Goal: Book appointment/travel/reservation

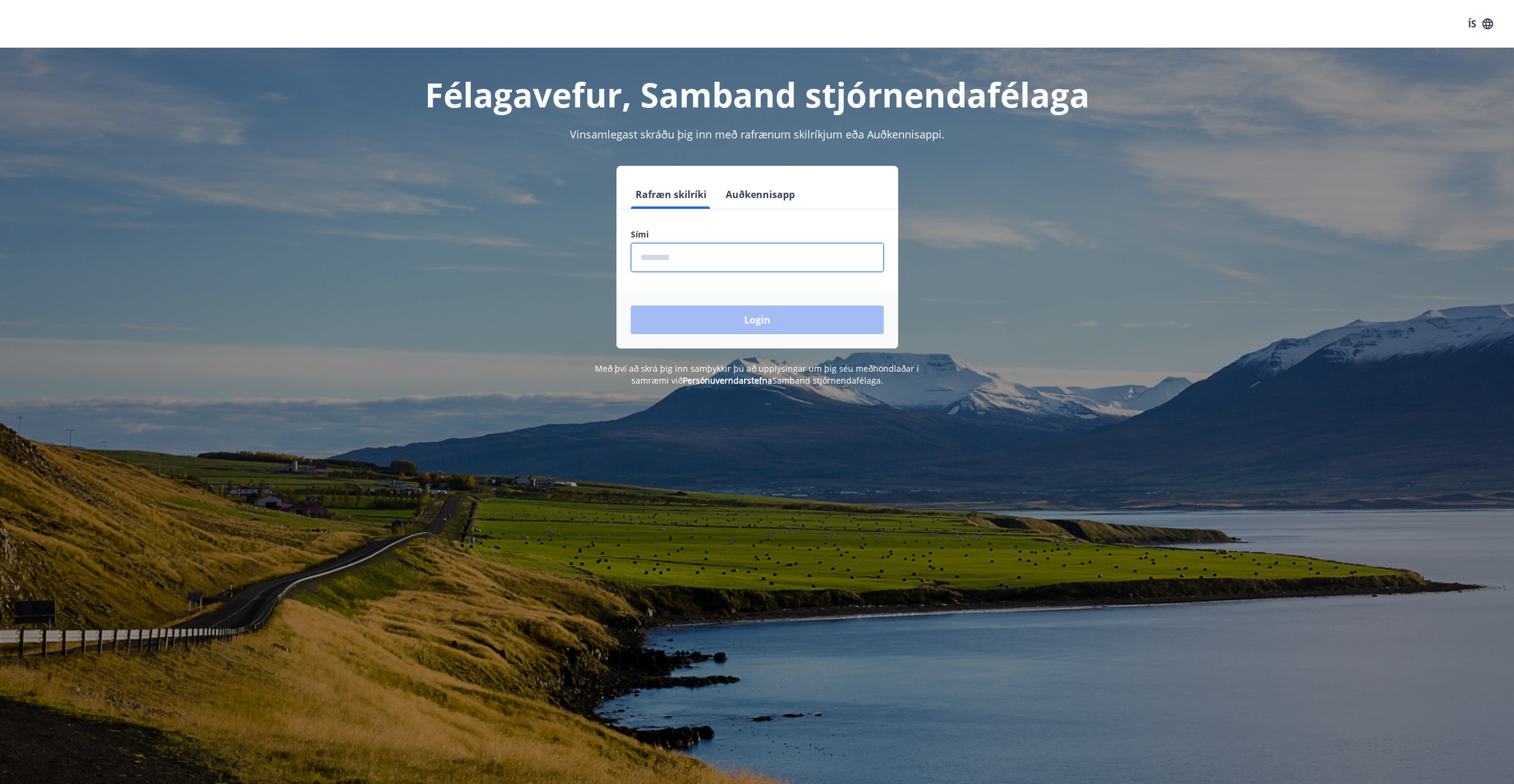
click at [675, 253] on input "phone" at bounding box center [757, 257] width 253 height 29
type input "********"
click at [703, 325] on button "Login" at bounding box center [757, 320] width 253 height 29
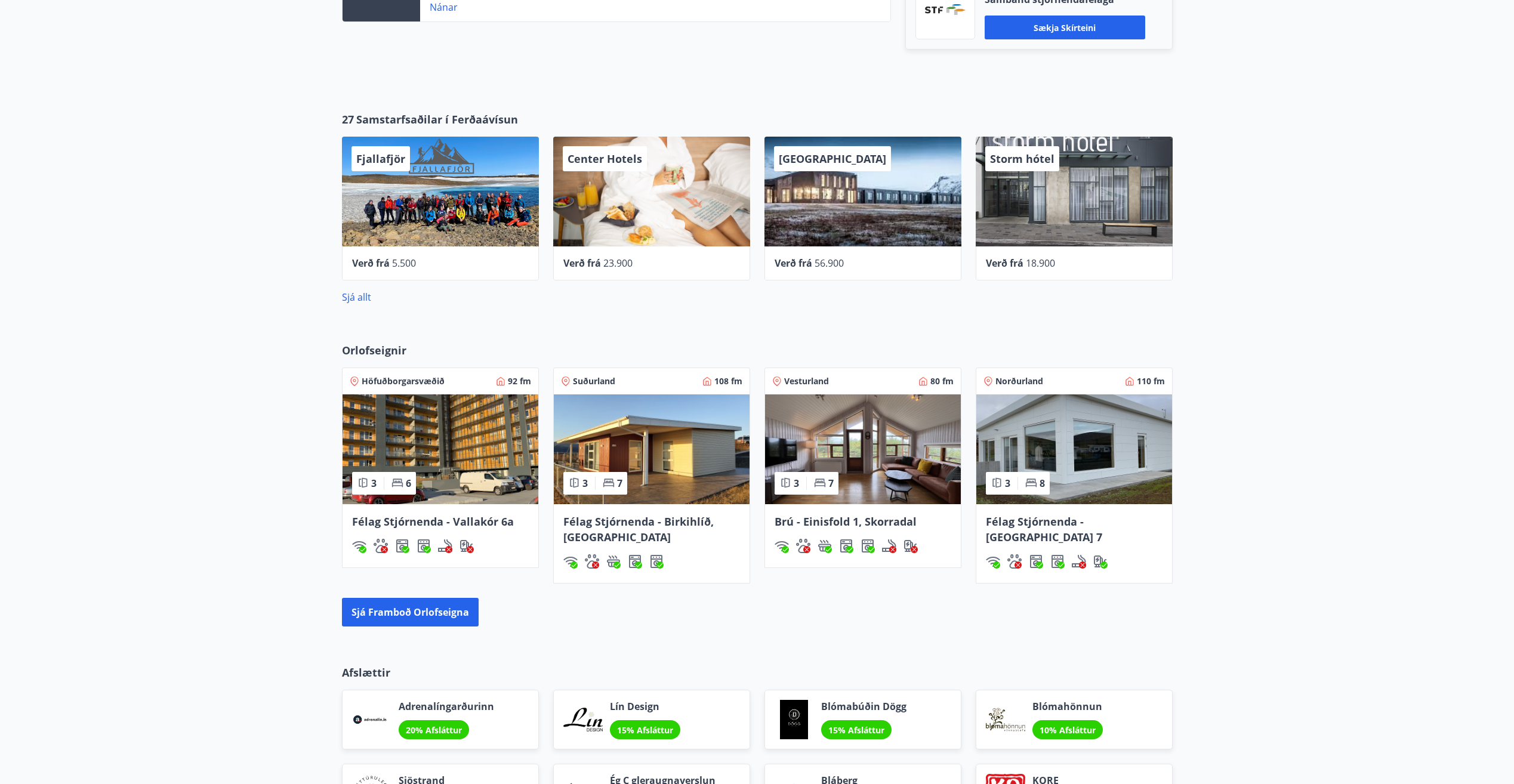
scroll to position [537, 0]
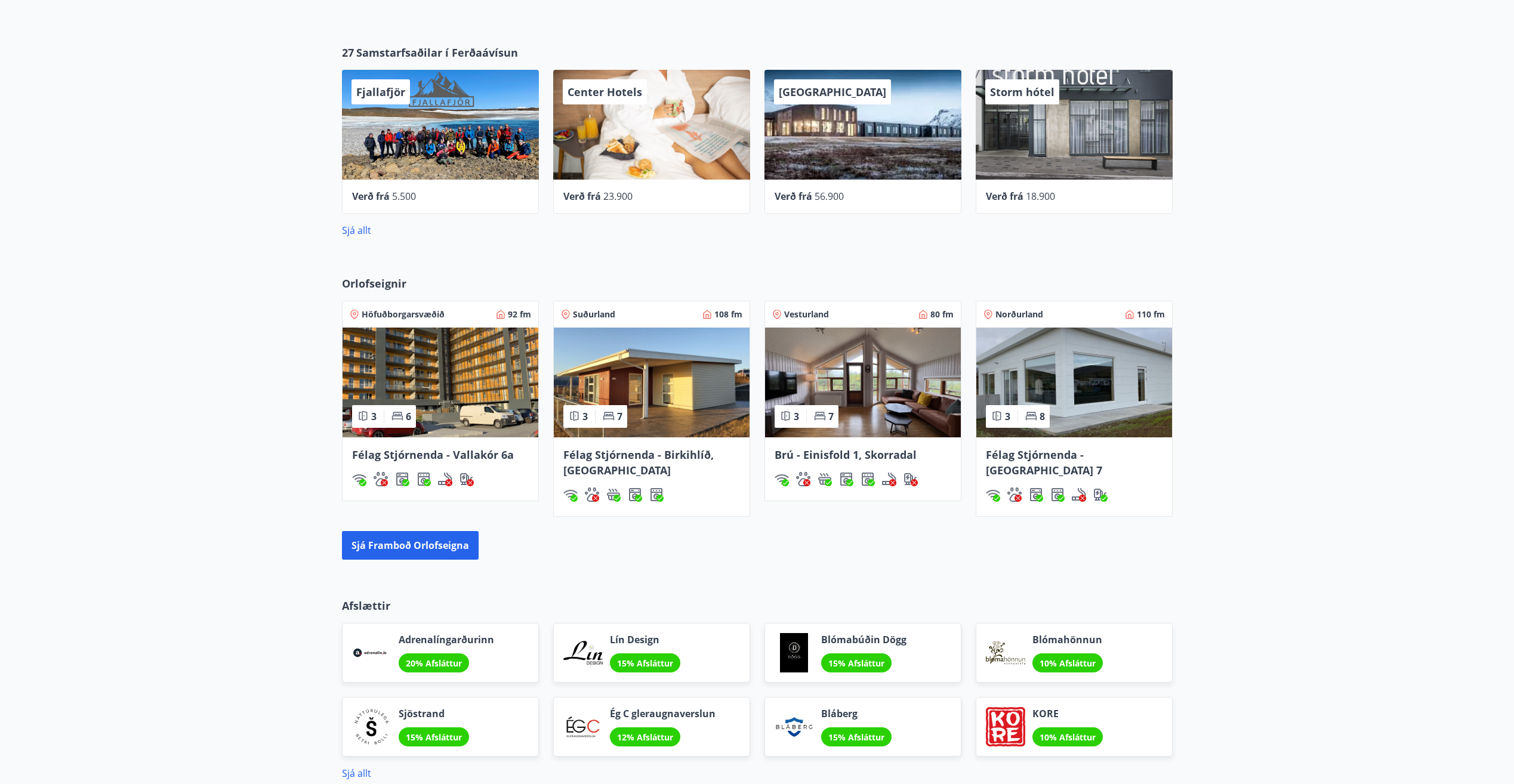
click at [639, 455] on span "Félag Stjórnenda - Birkihlíð, [GEOGRAPHIC_DATA]" at bounding box center [638, 462] width 150 height 30
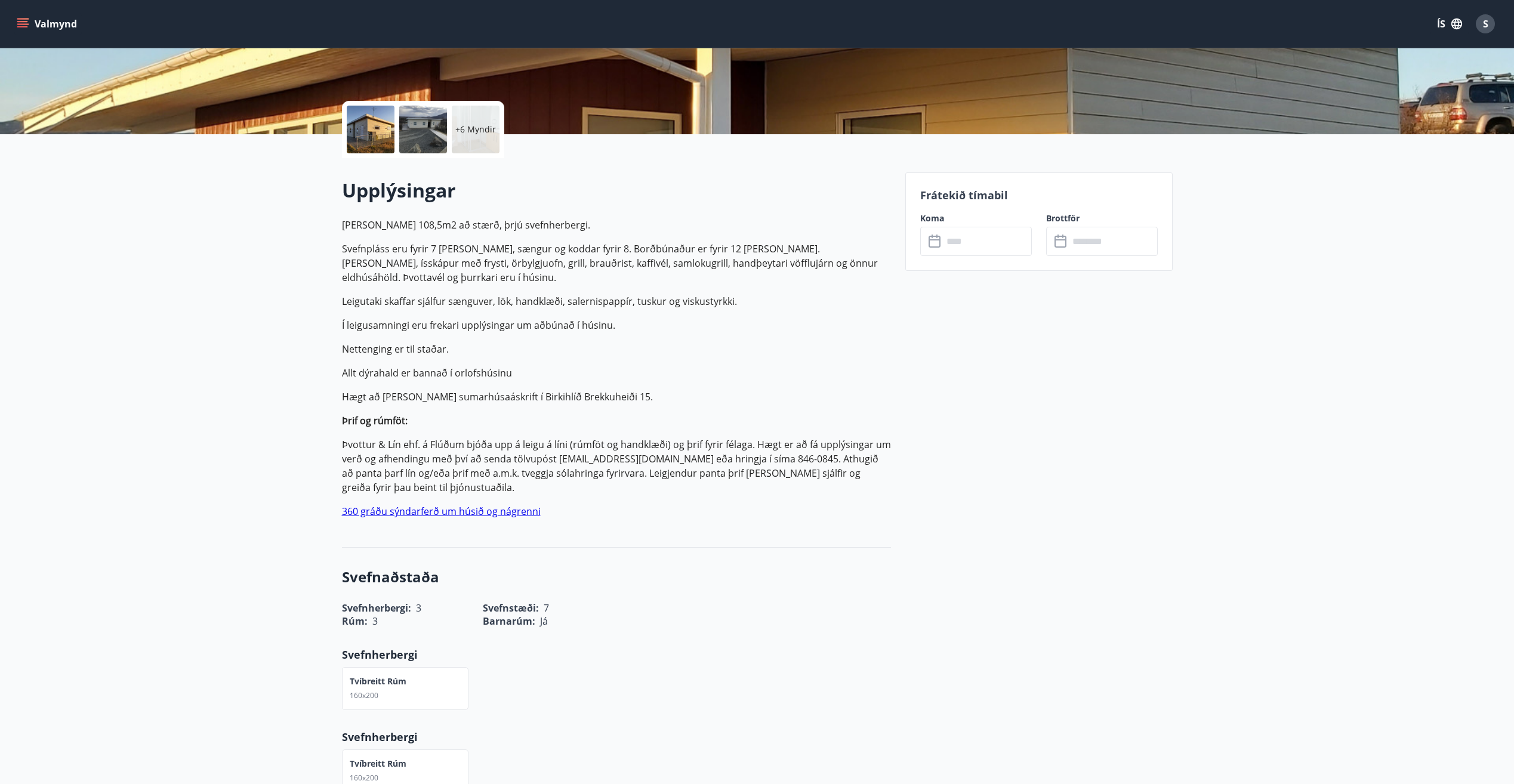
scroll to position [238, 0]
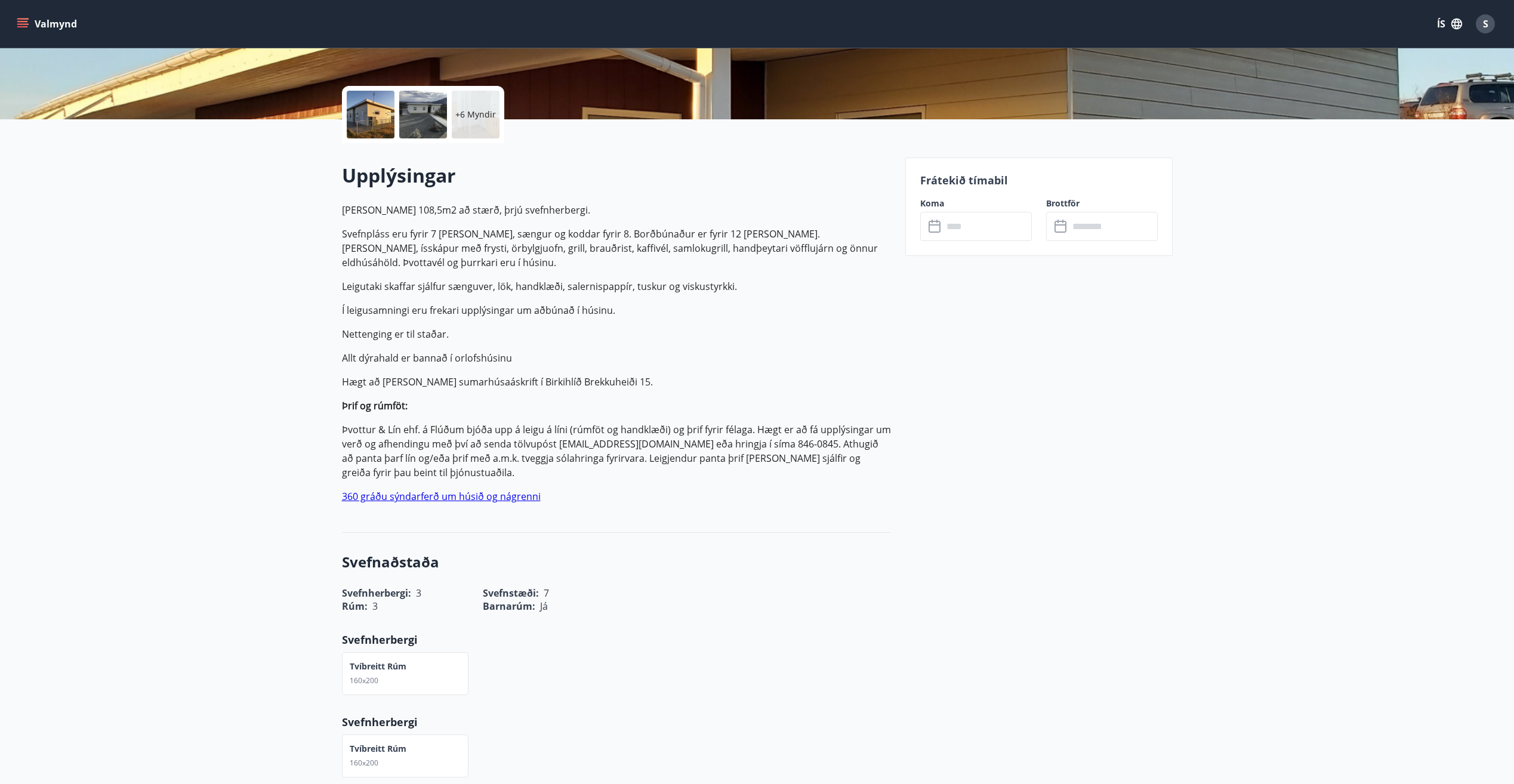
click at [994, 231] on input "text" at bounding box center [987, 227] width 89 height 29
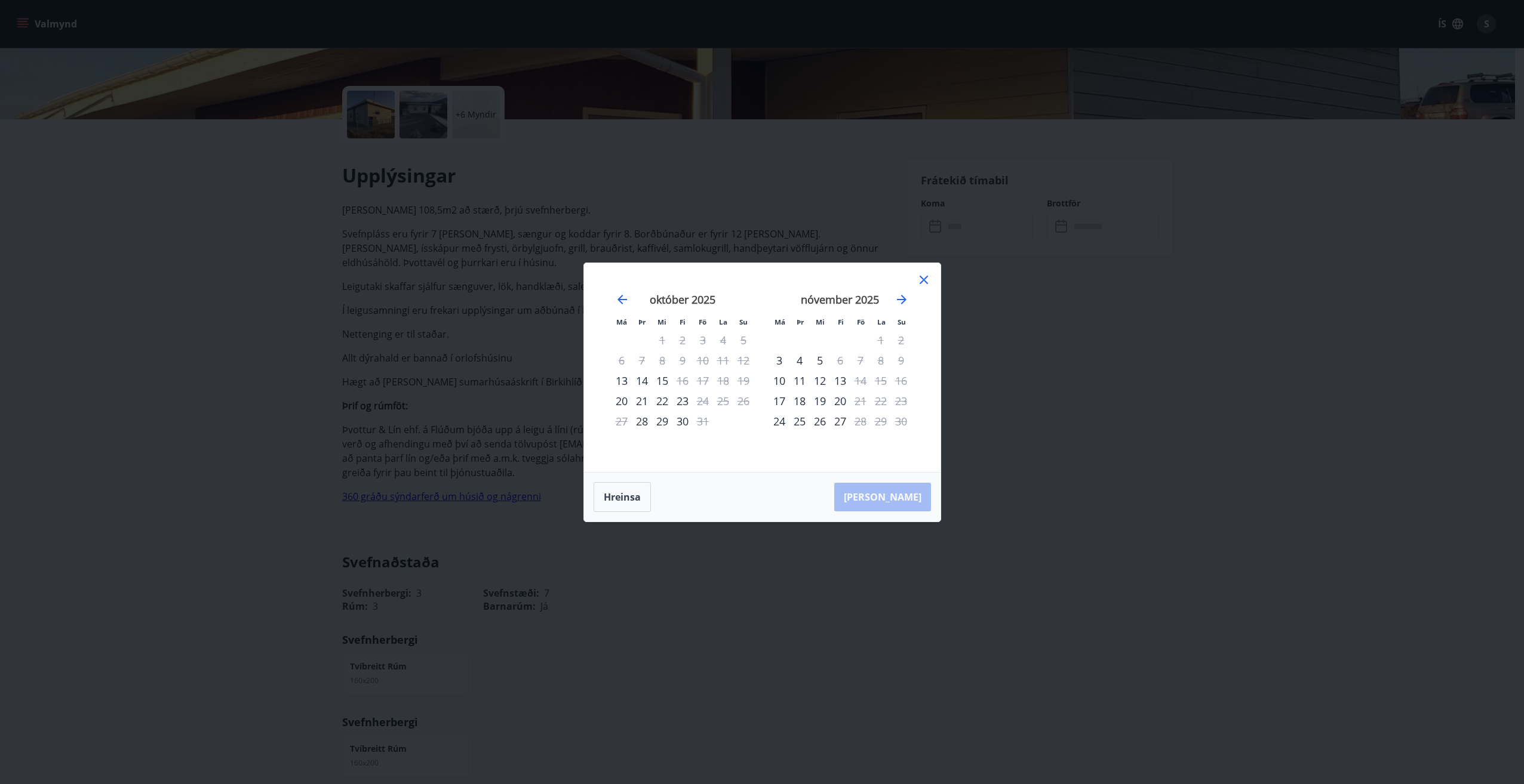
click at [928, 282] on icon at bounding box center [923, 280] width 14 height 14
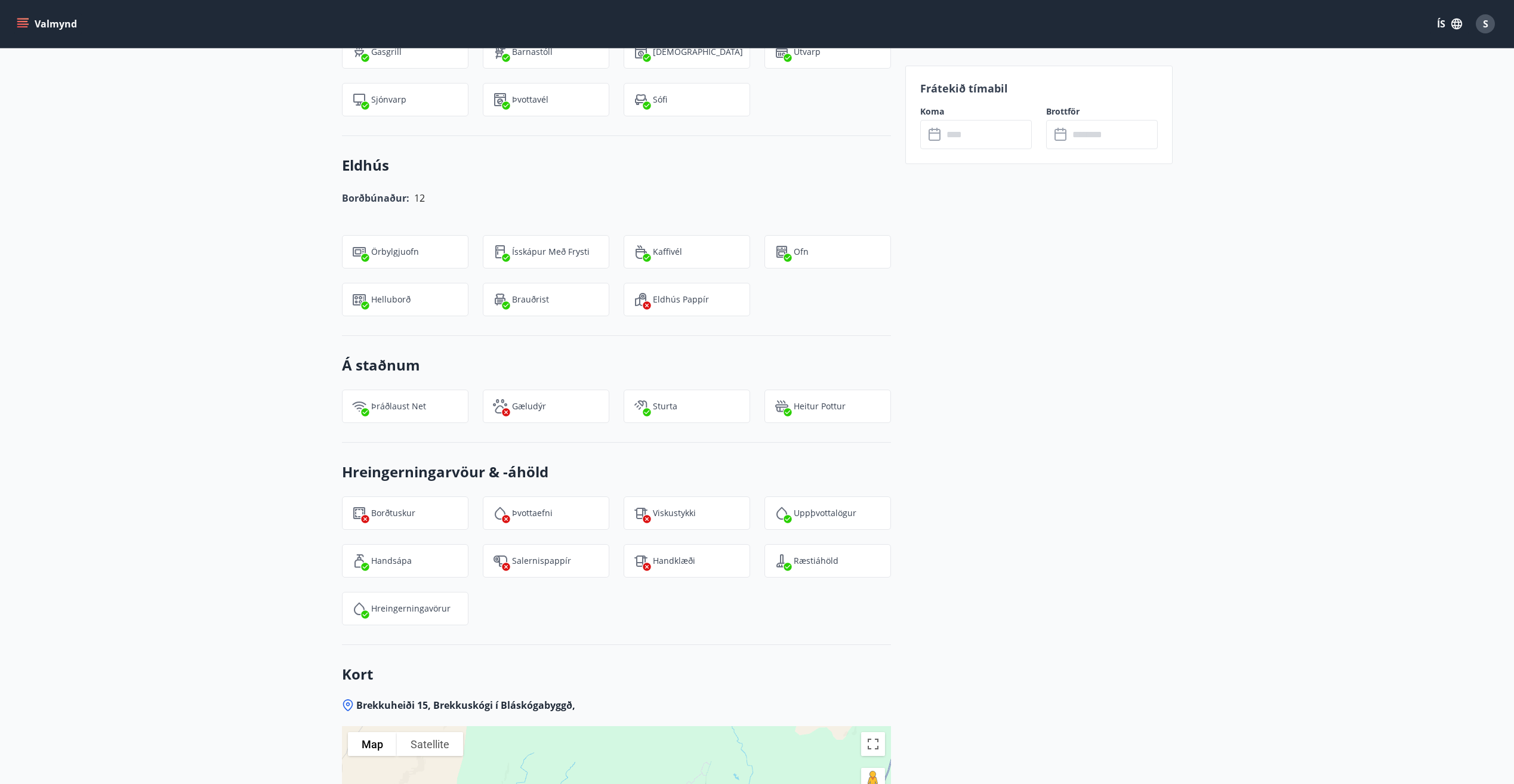
scroll to position [1194, 0]
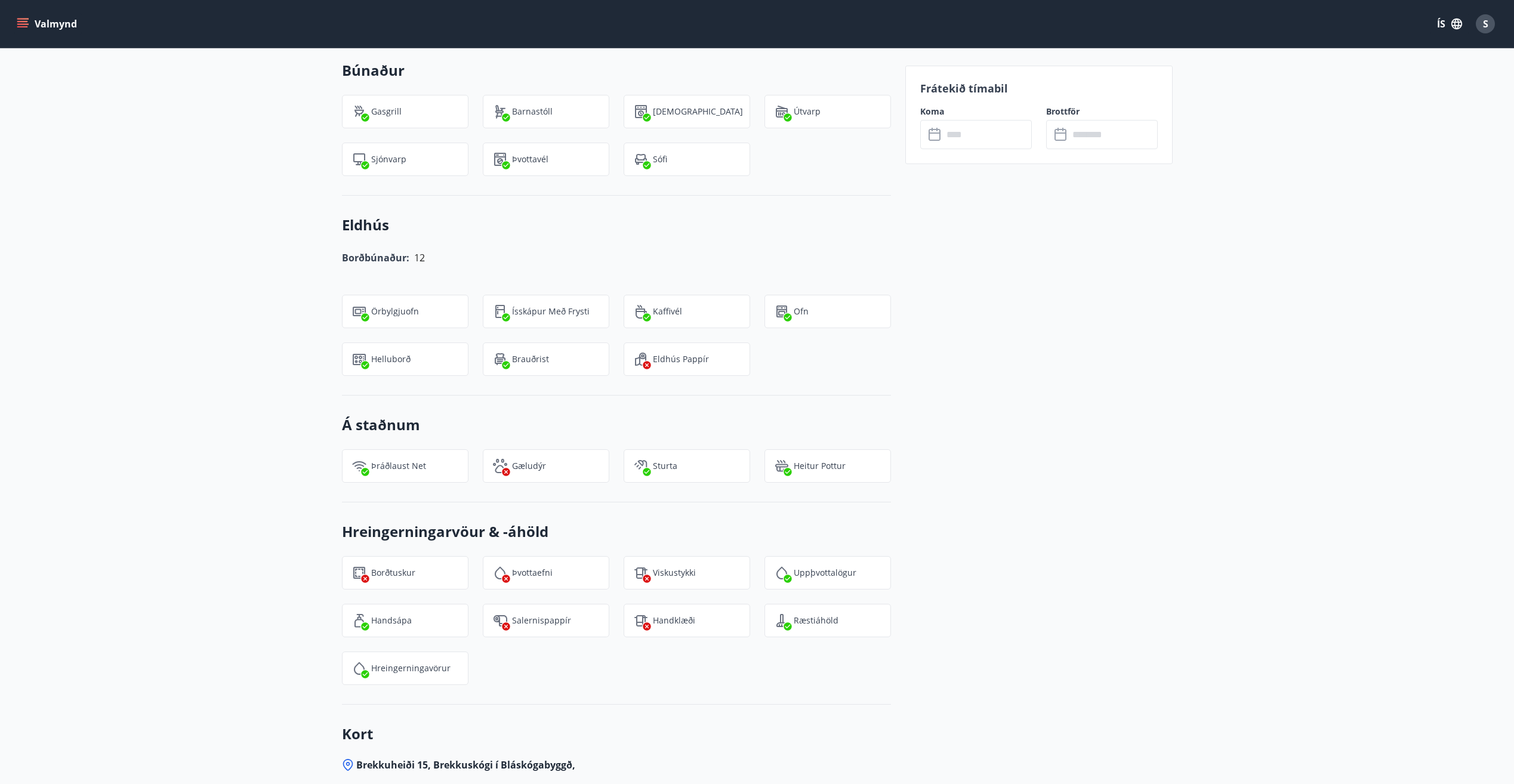
drag, startPoint x: 968, startPoint y: 327, endPoint x: 1423, endPoint y: 570, distance: 515.8
click at [1427, 570] on div "+6 Myndir Upplýsingar [PERSON_NAME] 108,5m2 að stærð, þrjú svefnherbergi. Svefn…" at bounding box center [757, 149] width 1514 height 1968
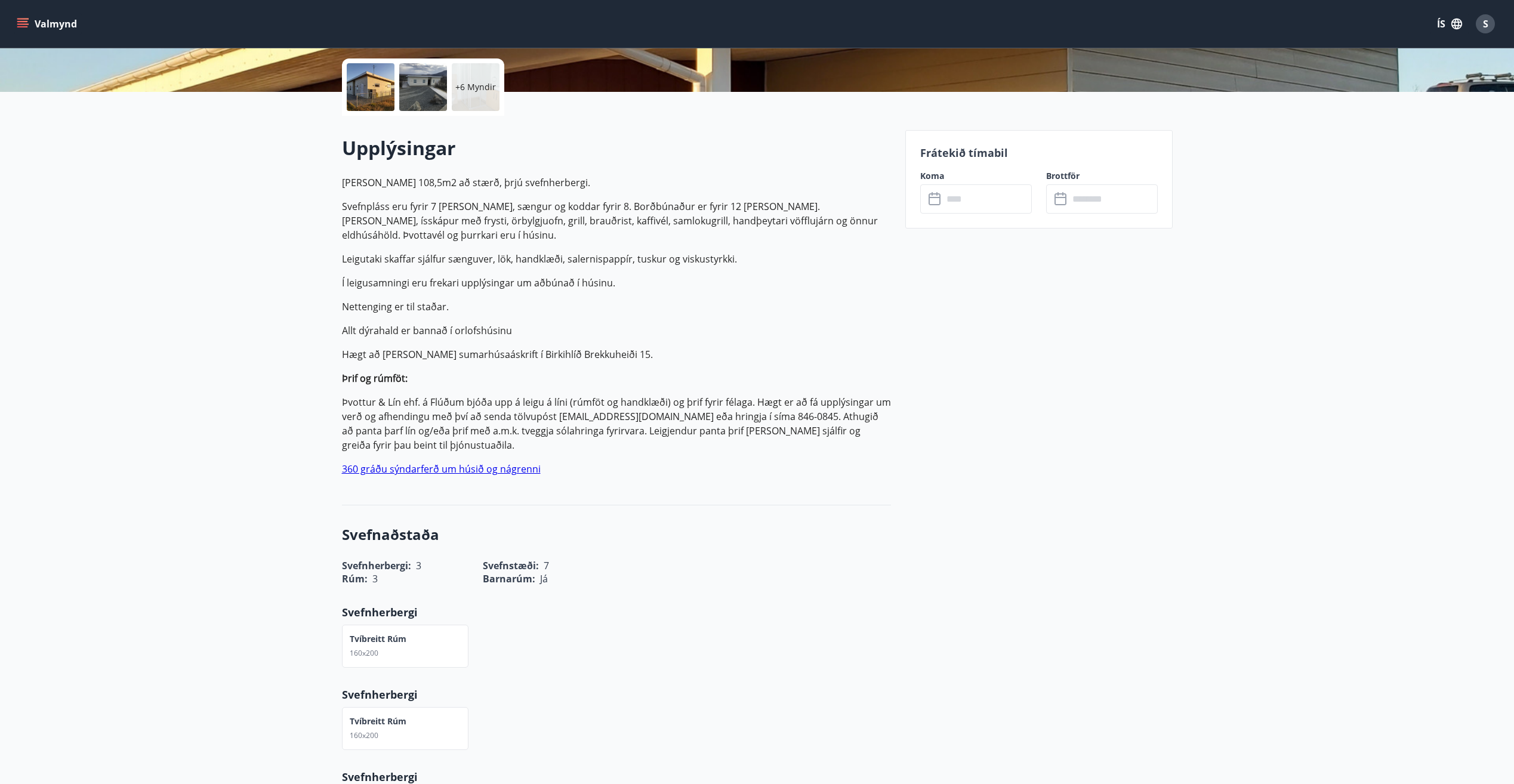
scroll to position [119, 0]
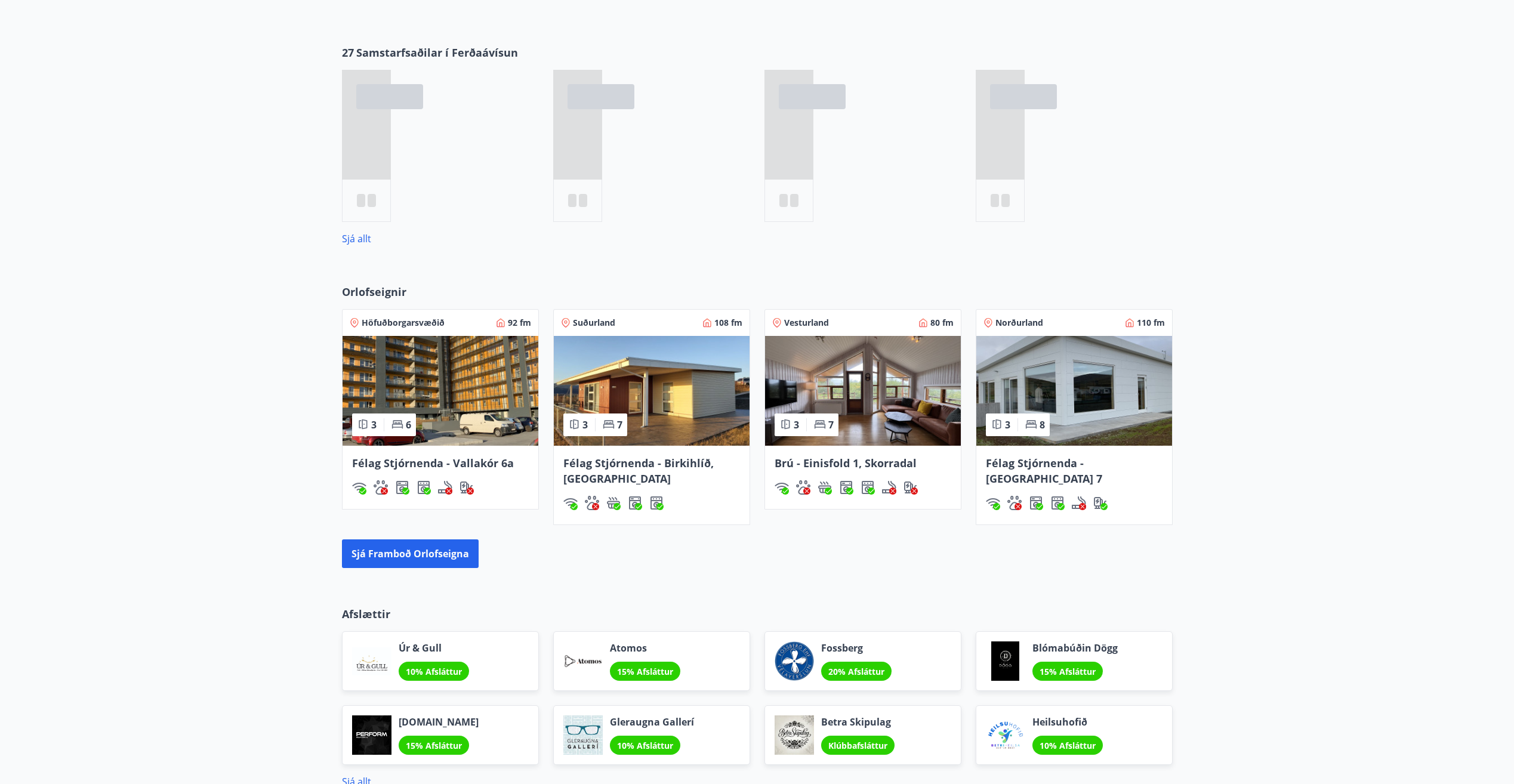
scroll to position [626, 0]
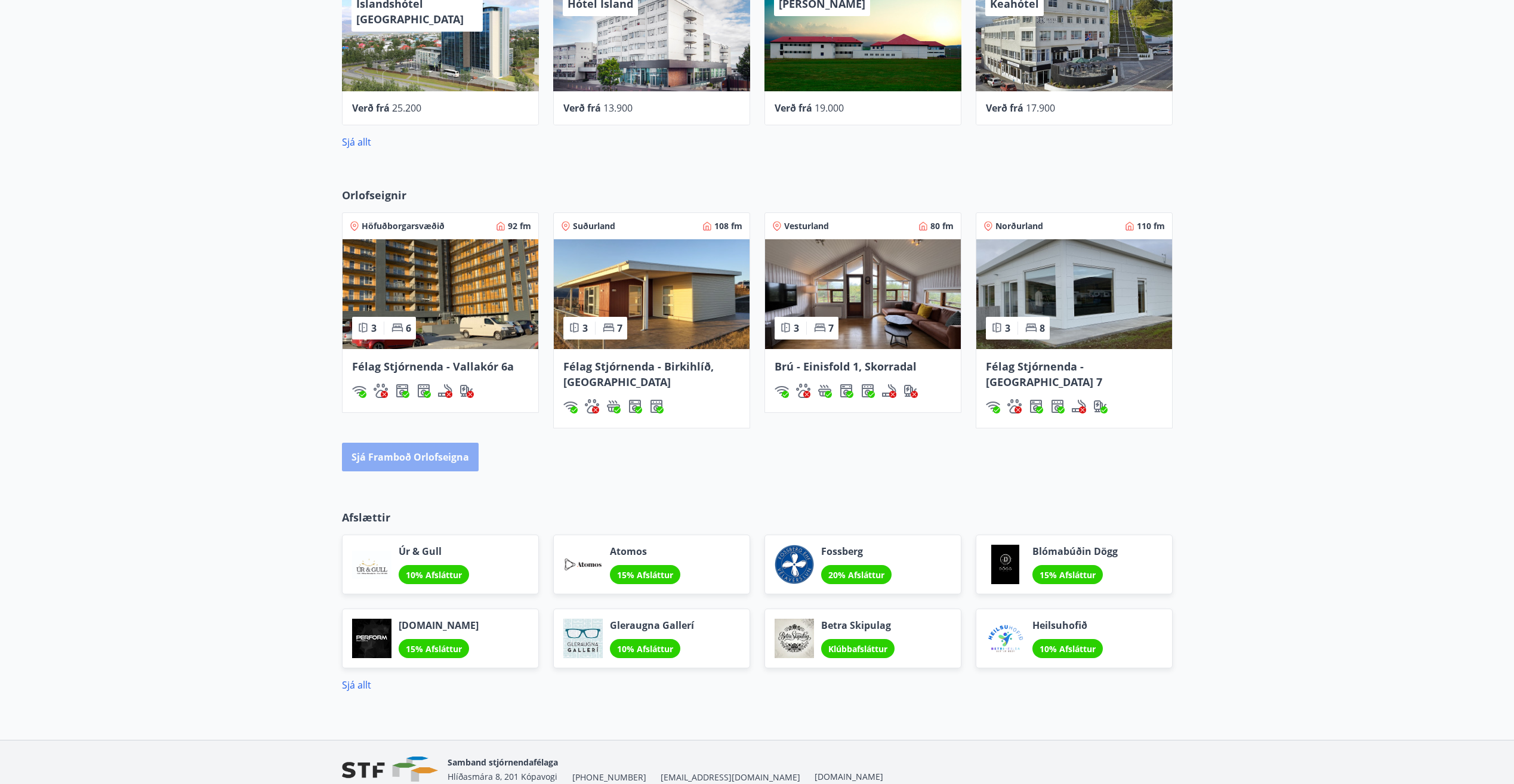
click at [456, 451] on button "Sjá framboð orlofseigna" at bounding box center [410, 457] width 137 height 29
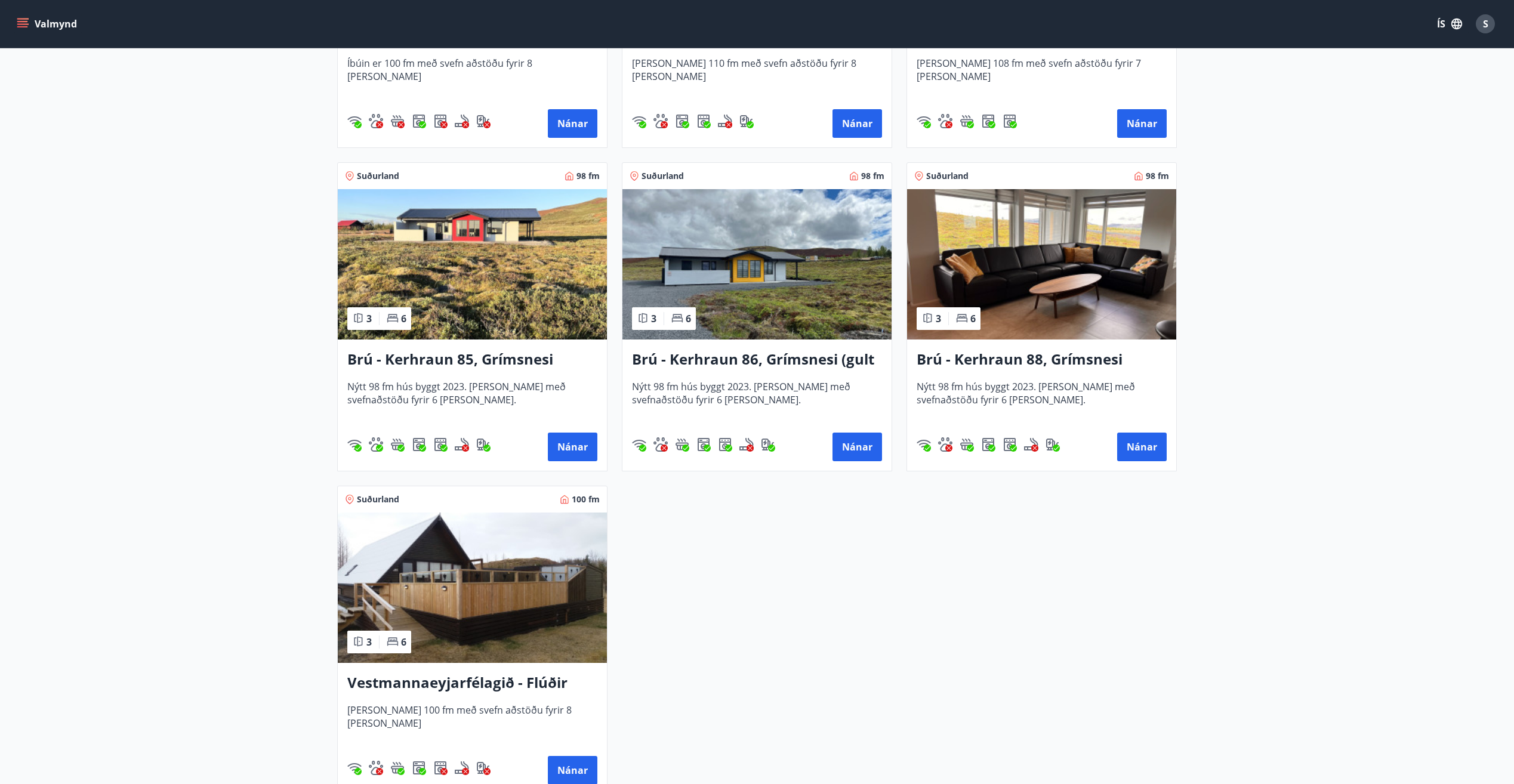
scroll to position [2686, 0]
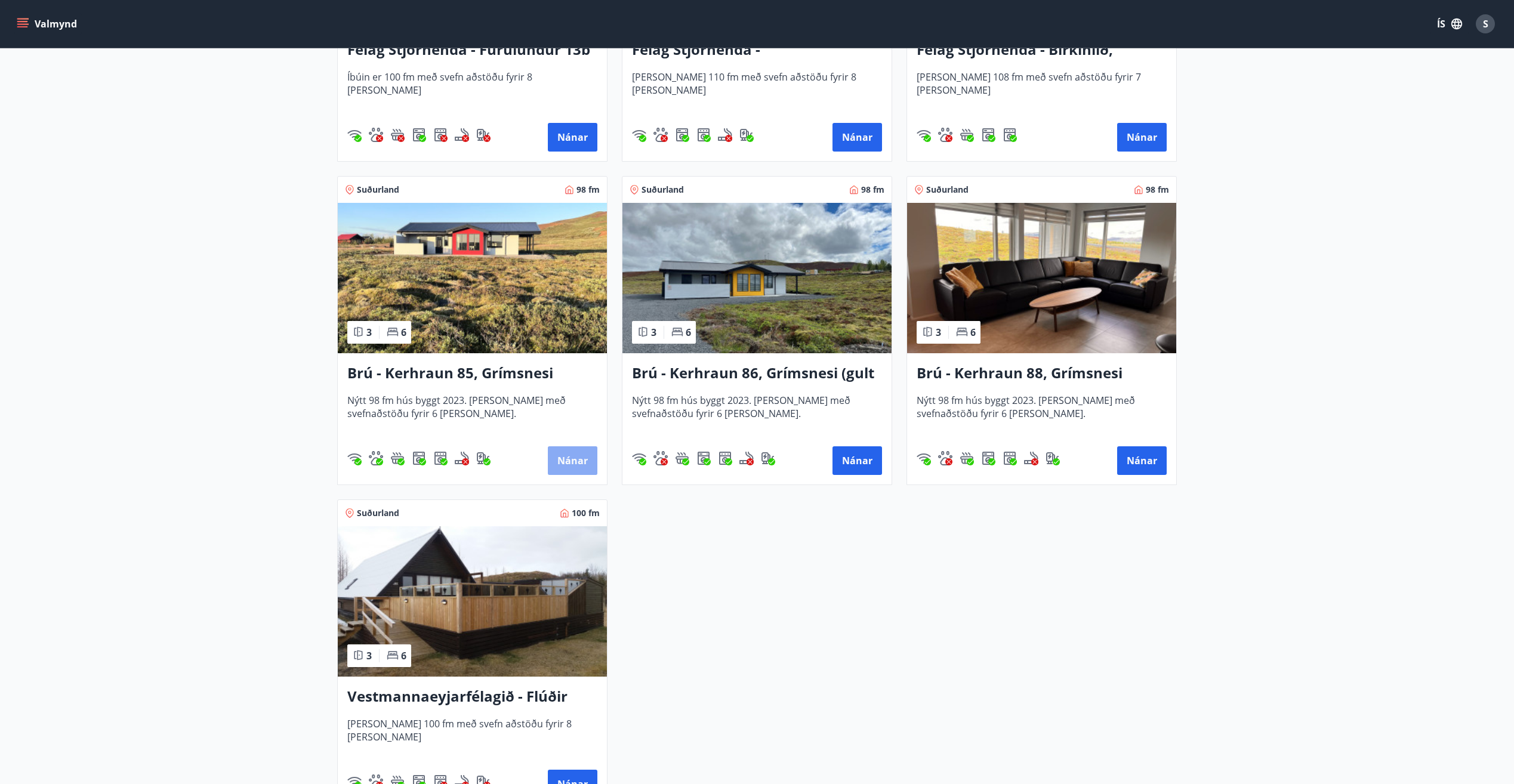
click at [588, 462] on button "Nánar" at bounding box center [572, 461] width 50 height 29
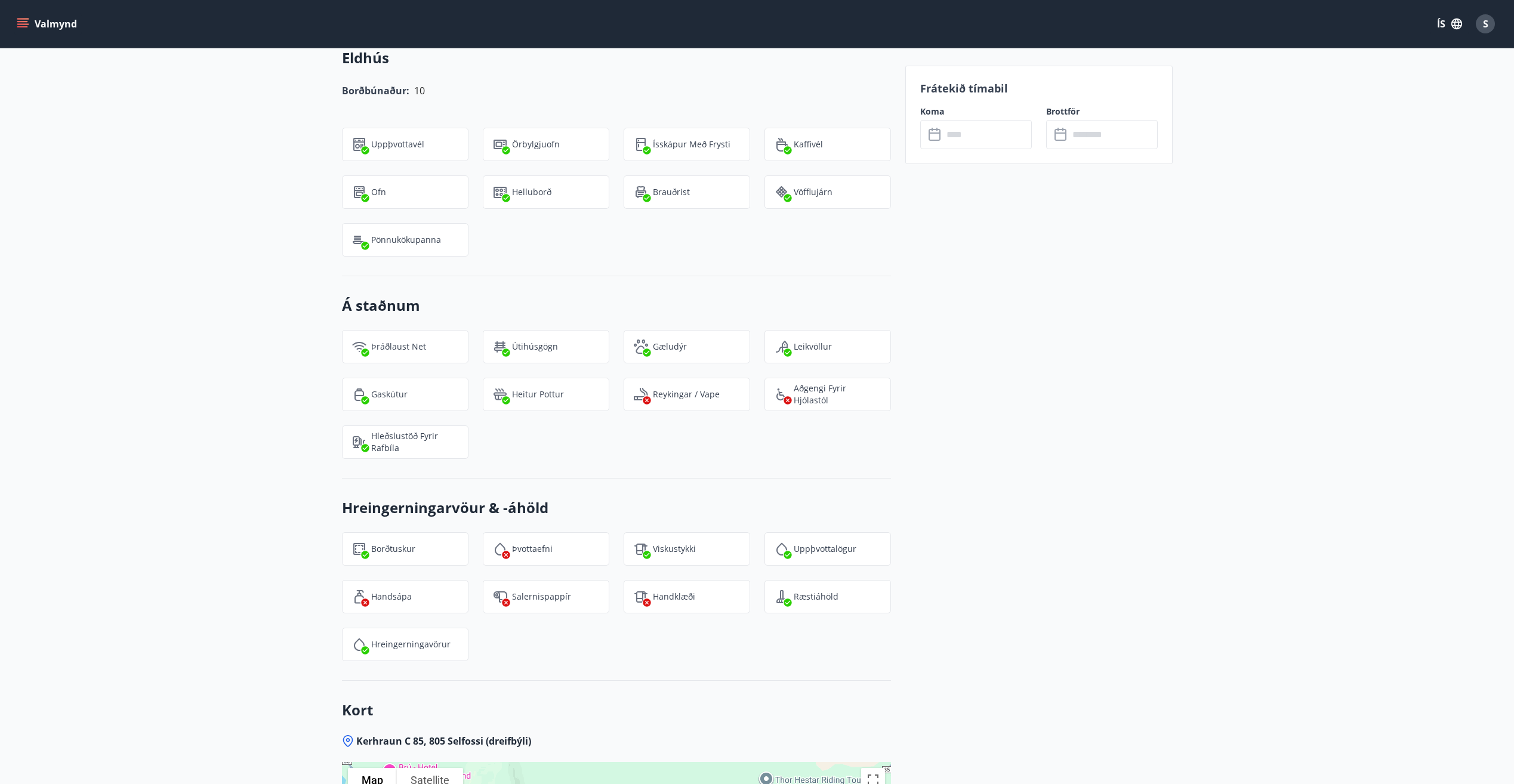
scroll to position [1253, 0]
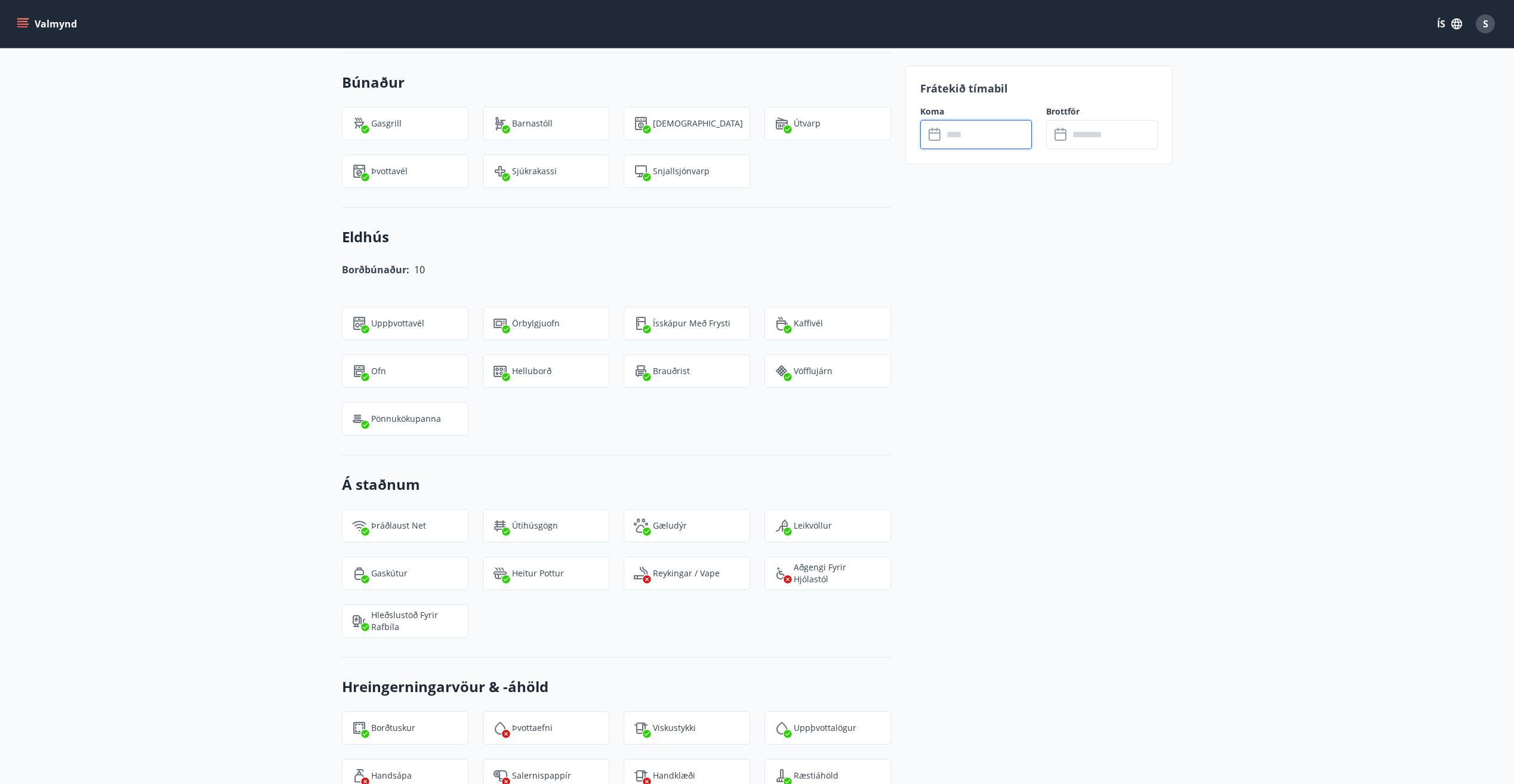
click at [957, 137] on input "text" at bounding box center [987, 135] width 89 height 29
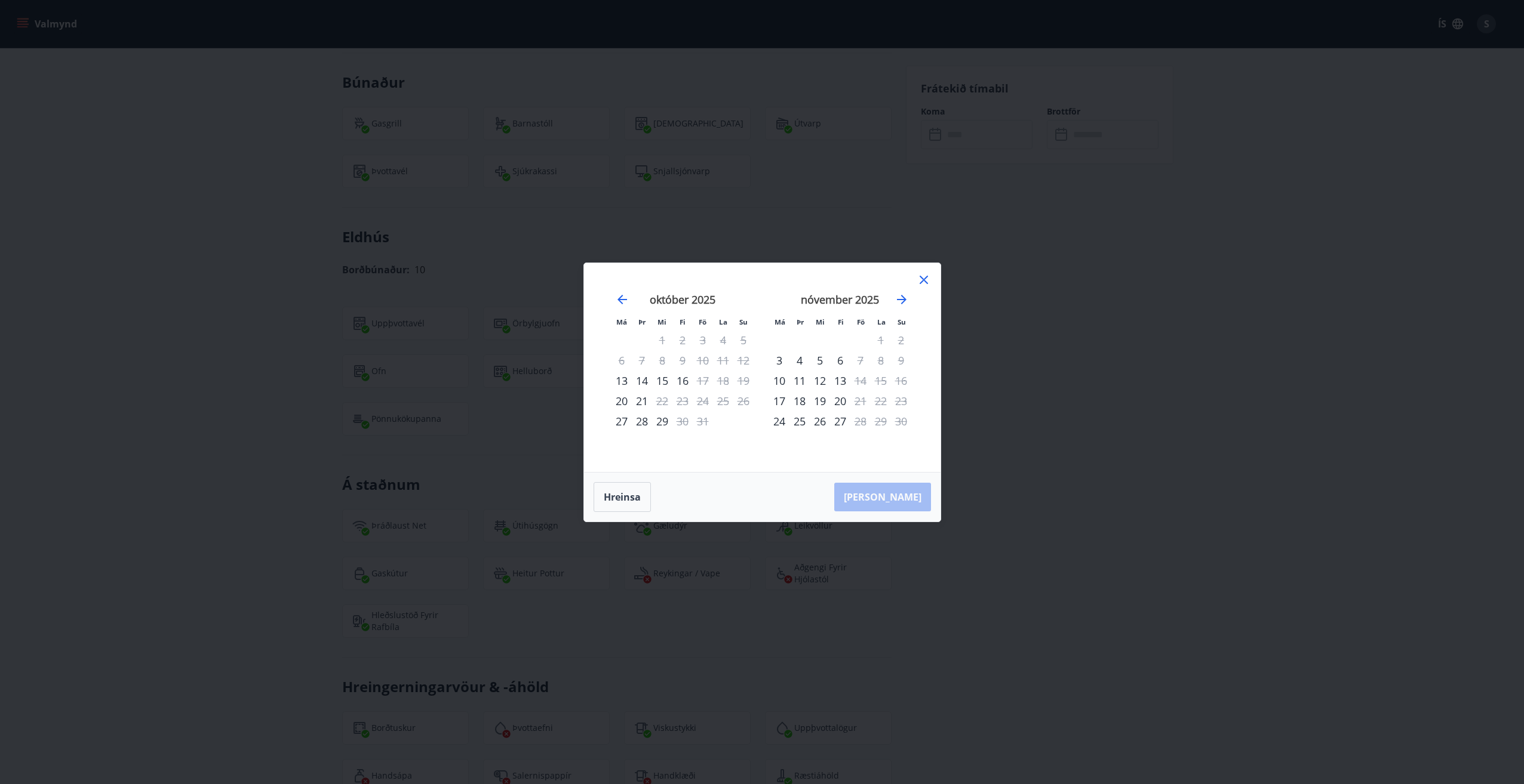
click at [925, 281] on icon at bounding box center [923, 280] width 14 height 14
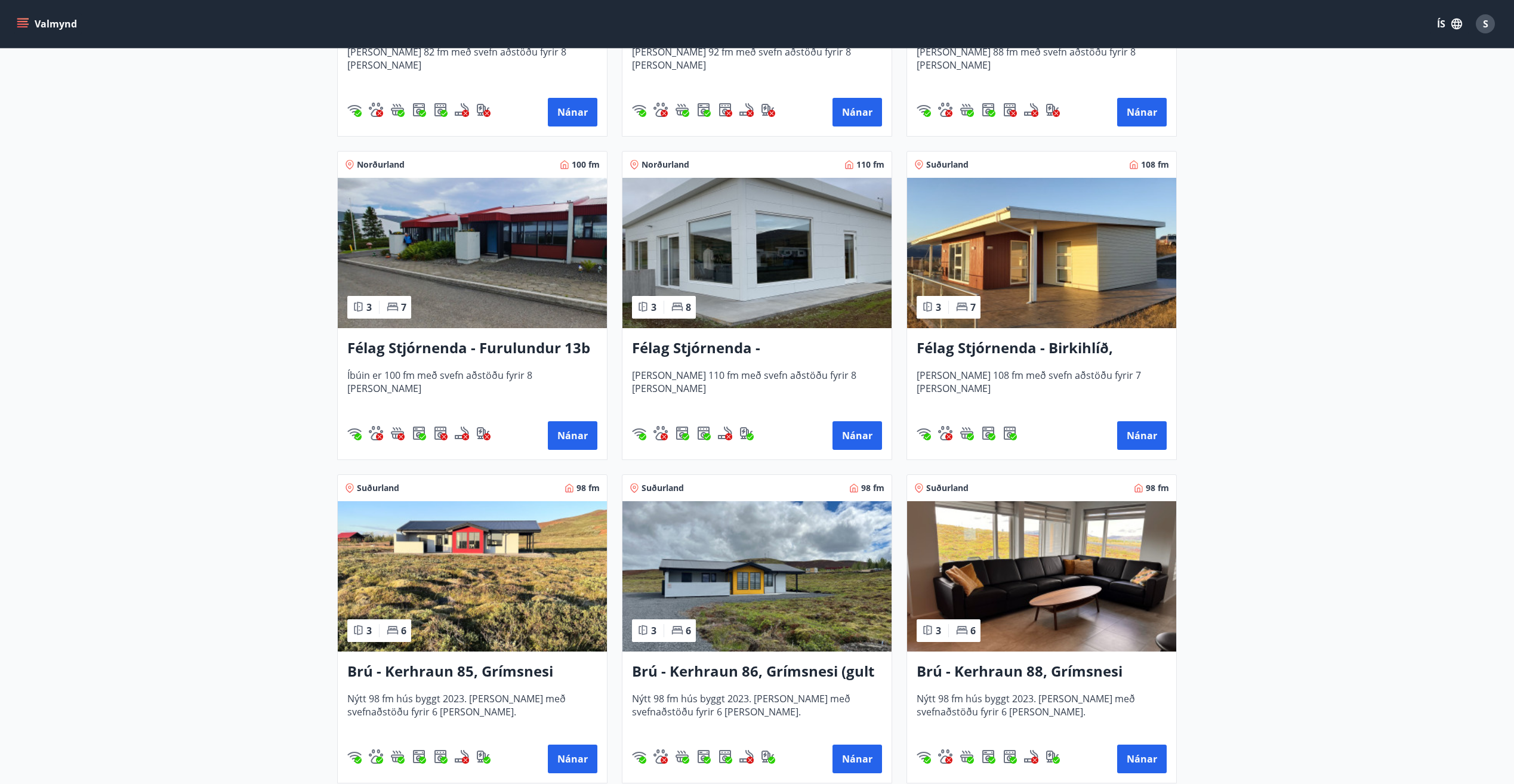
scroll to position [2566, 0]
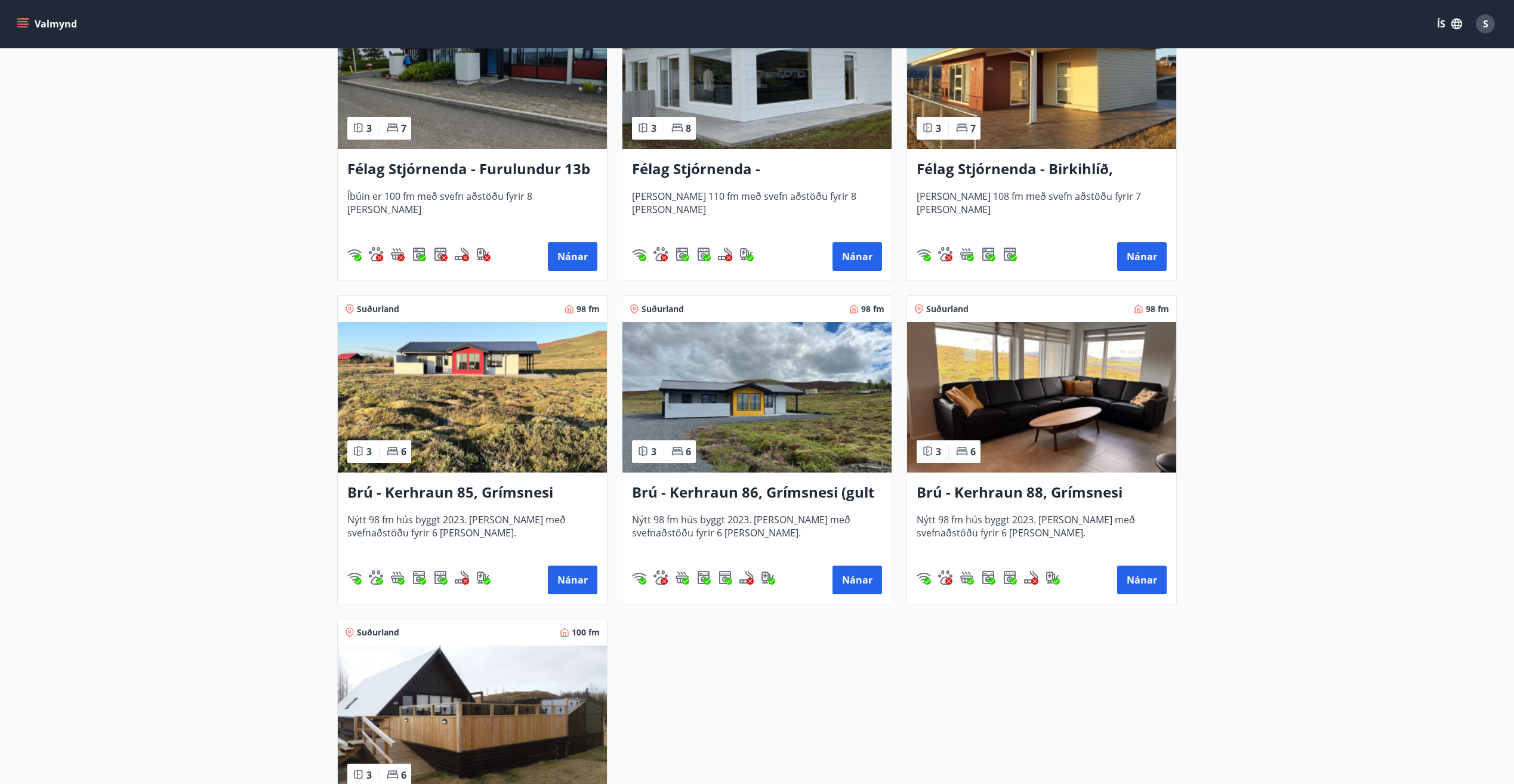
click at [718, 491] on h3 "Brú - Kerhraun 86, Grímsnesi (gult hús)" at bounding box center [757, 493] width 250 height 22
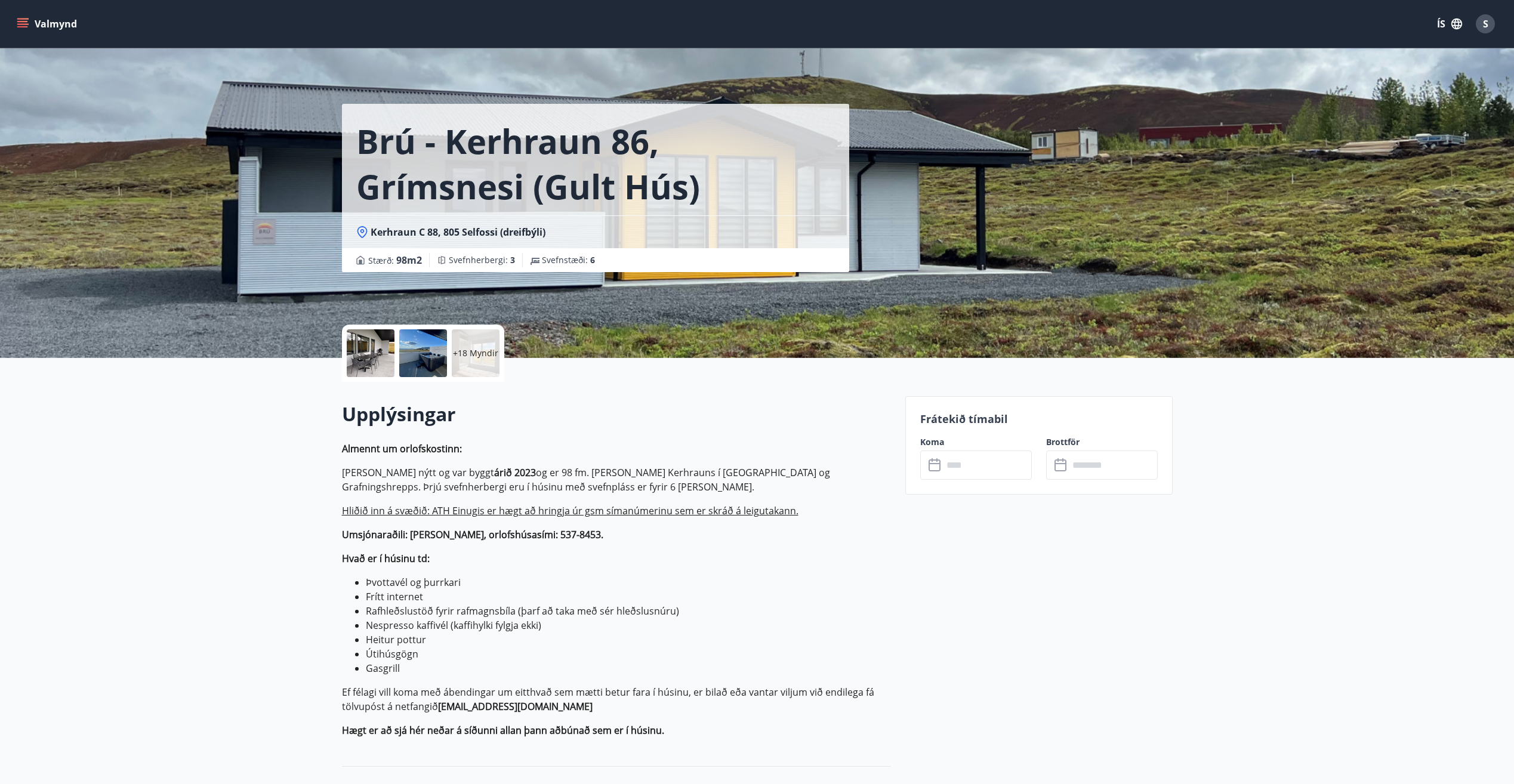
click at [950, 464] on input "text" at bounding box center [987, 466] width 89 height 29
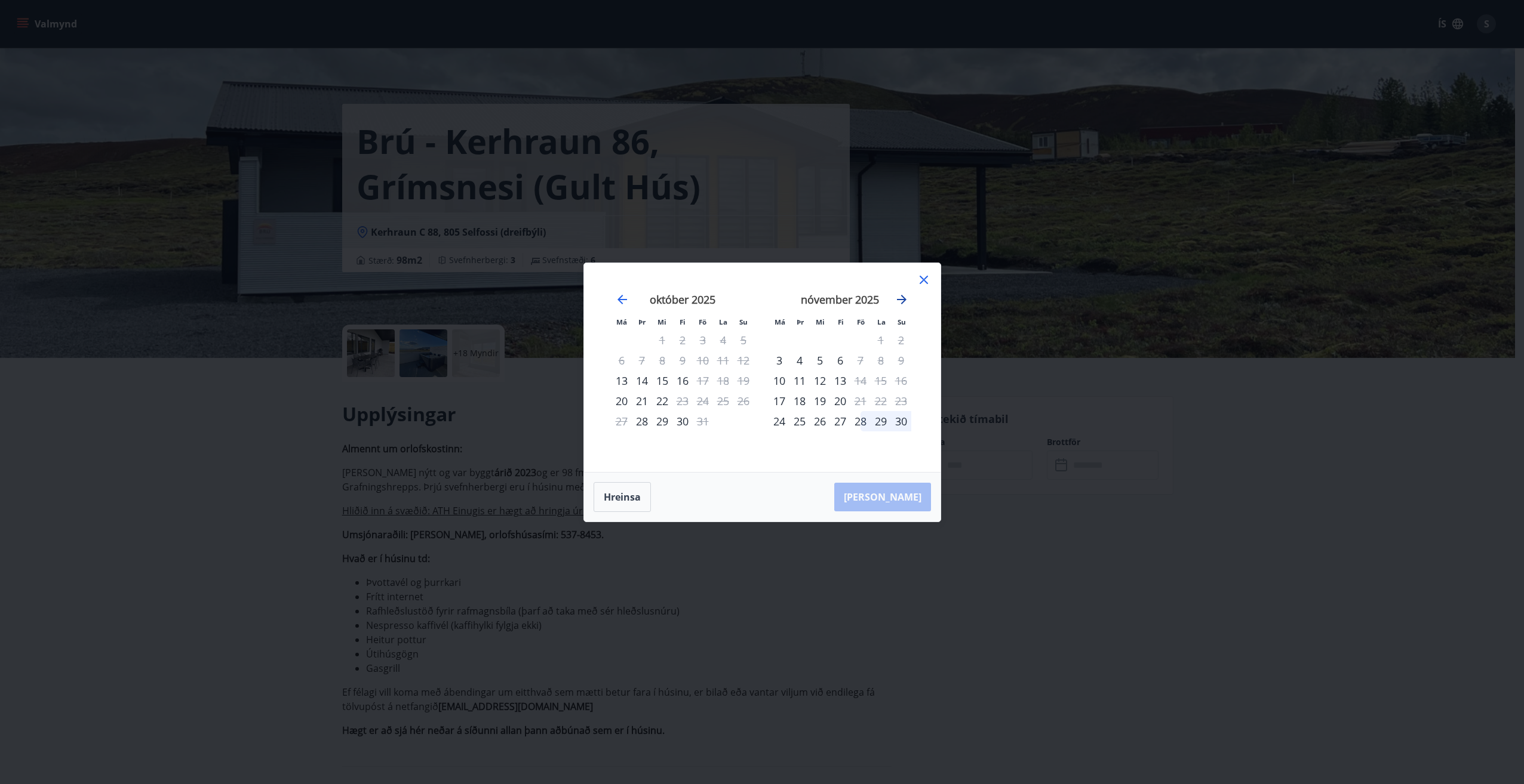
click at [899, 302] on icon "Move forward to switch to the next month." at bounding box center [902, 299] width 14 height 14
click at [924, 279] on icon at bounding box center [923, 279] width 2 height 2
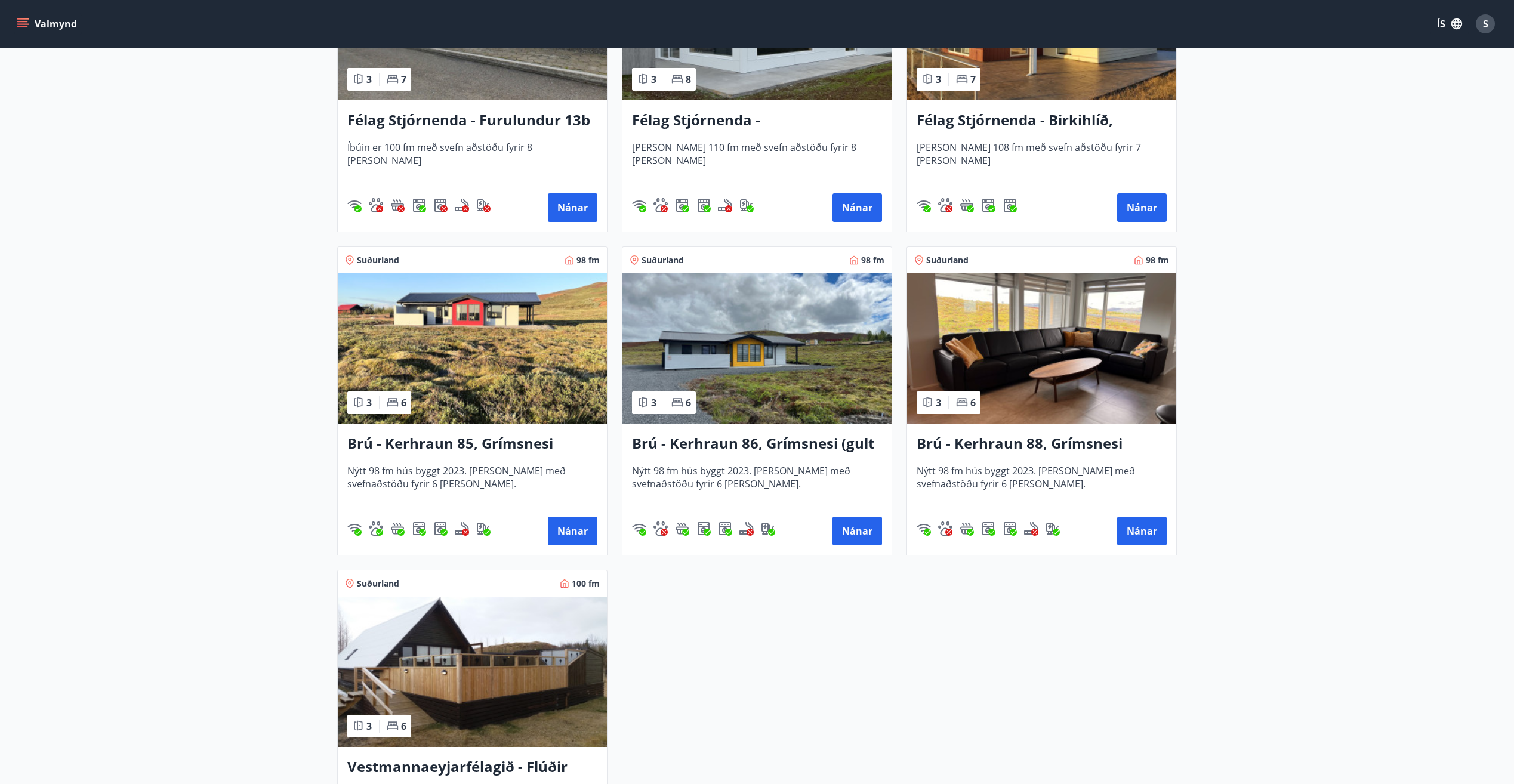
scroll to position [2745, 0]
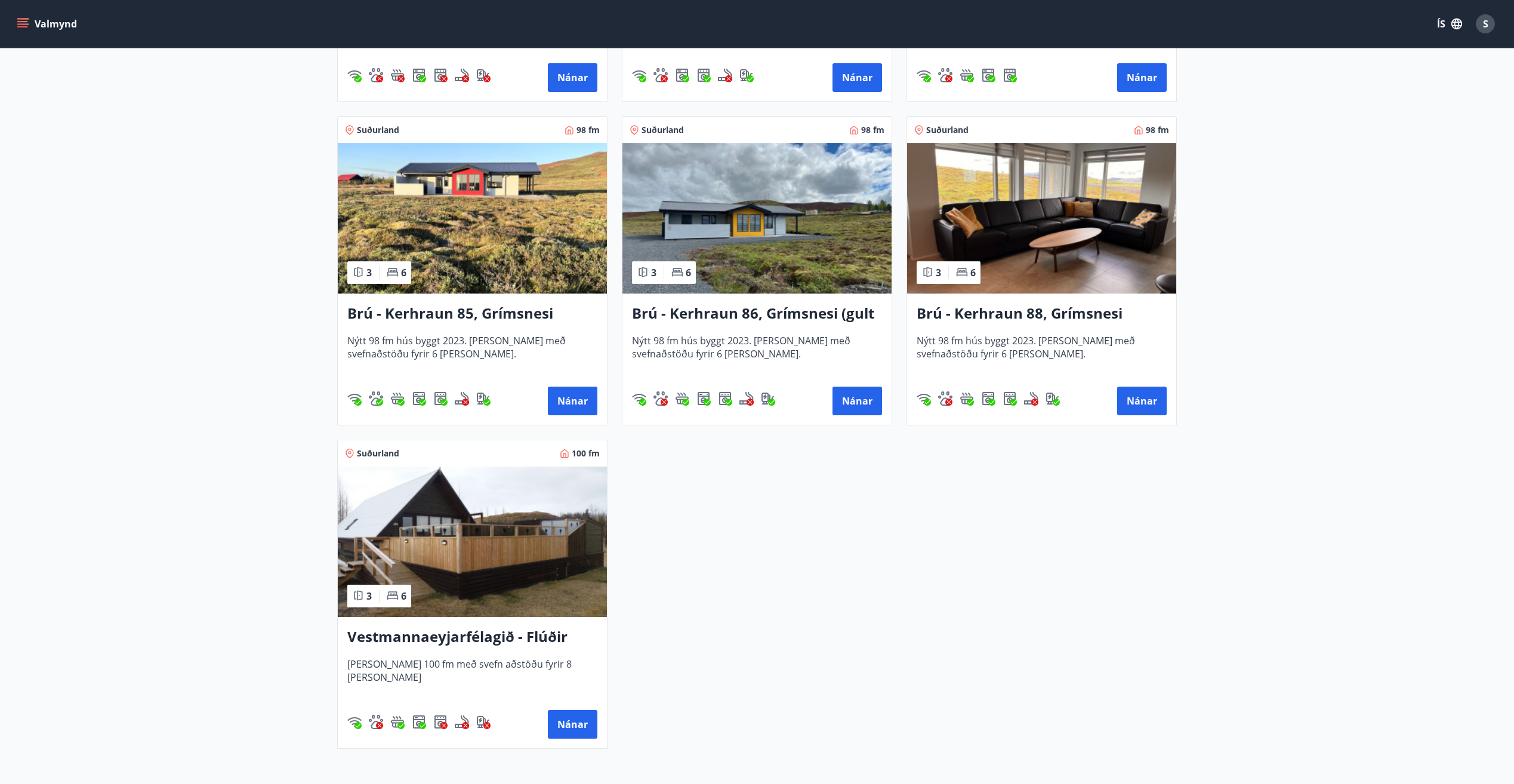
click at [990, 311] on h3 "Brú - Kerhraun 88, Grímsnesi (grænt hús)" at bounding box center [1041, 313] width 250 height 22
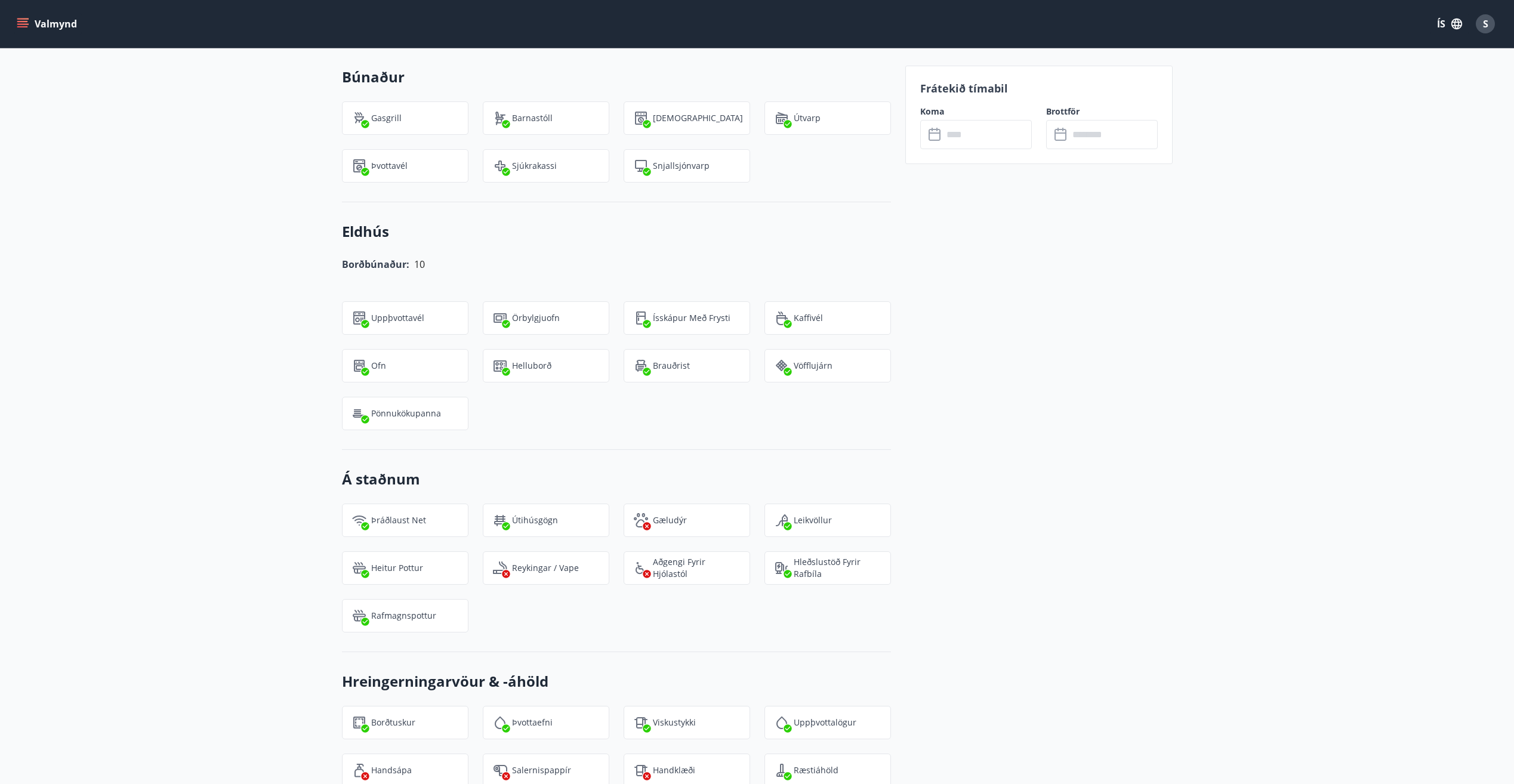
scroll to position [895, 0]
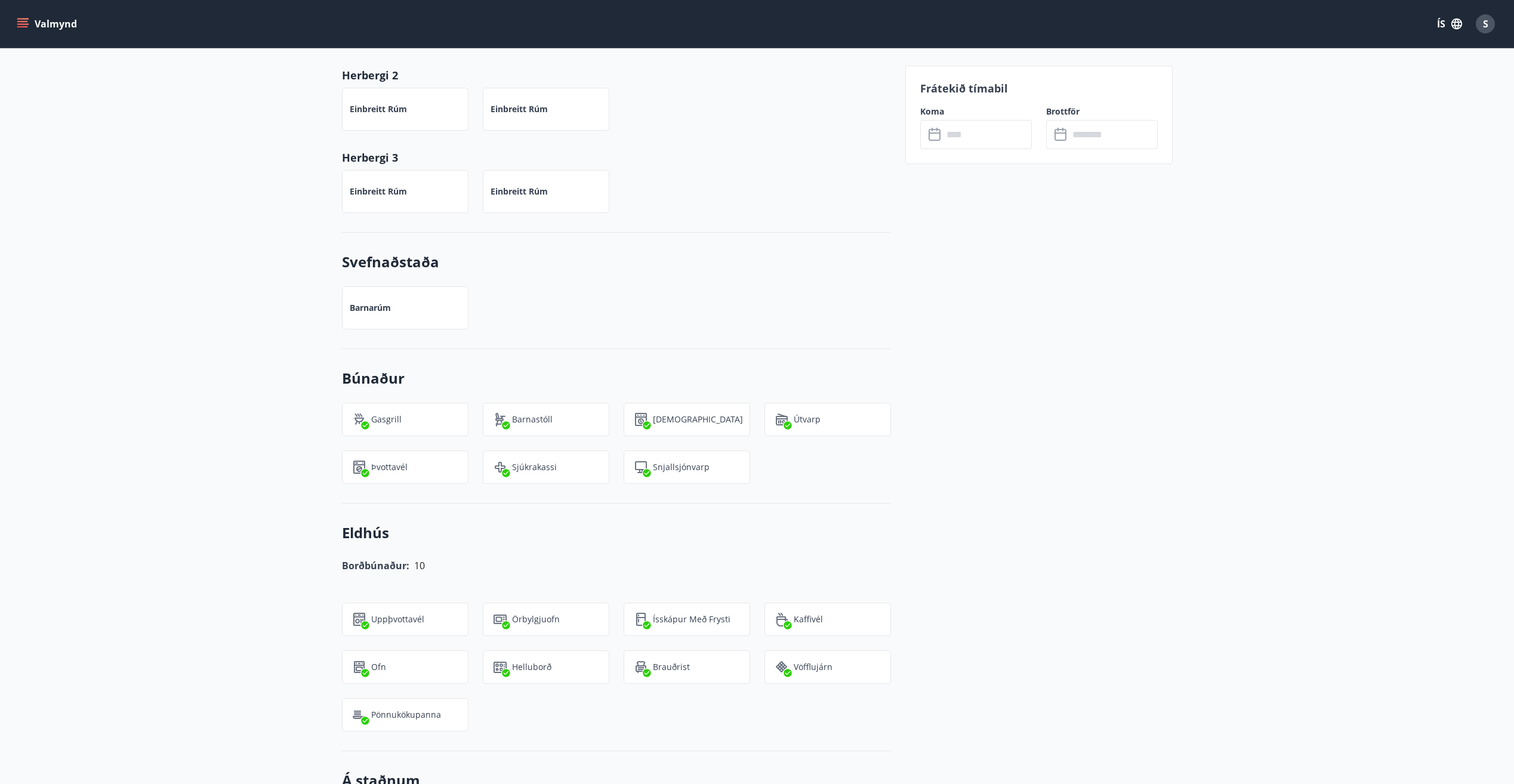
click at [966, 130] on input "text" at bounding box center [987, 135] width 89 height 29
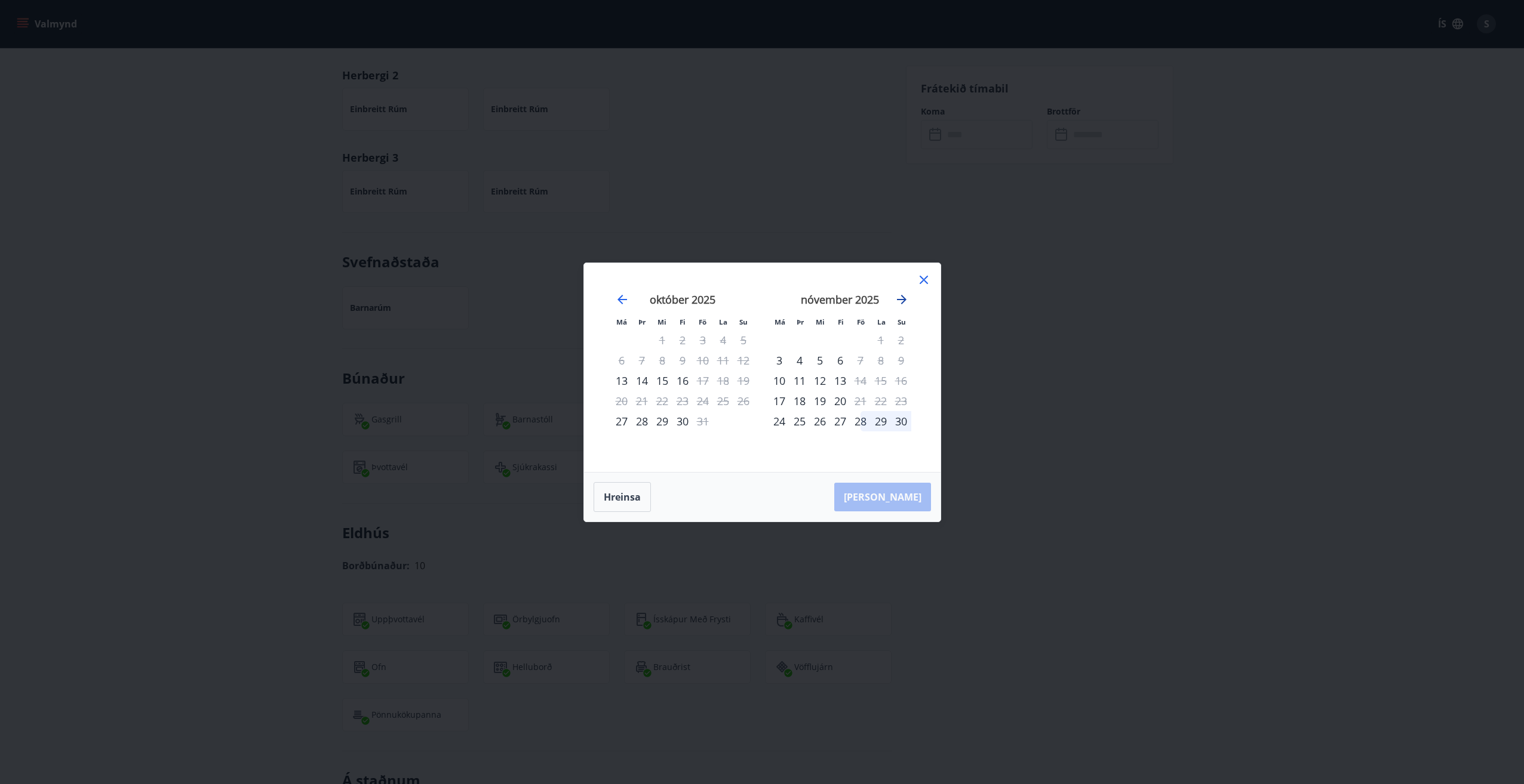
click at [900, 295] on icon "Move forward to switch to the next month." at bounding box center [902, 299] width 14 height 14
click at [920, 278] on icon at bounding box center [923, 280] width 14 height 14
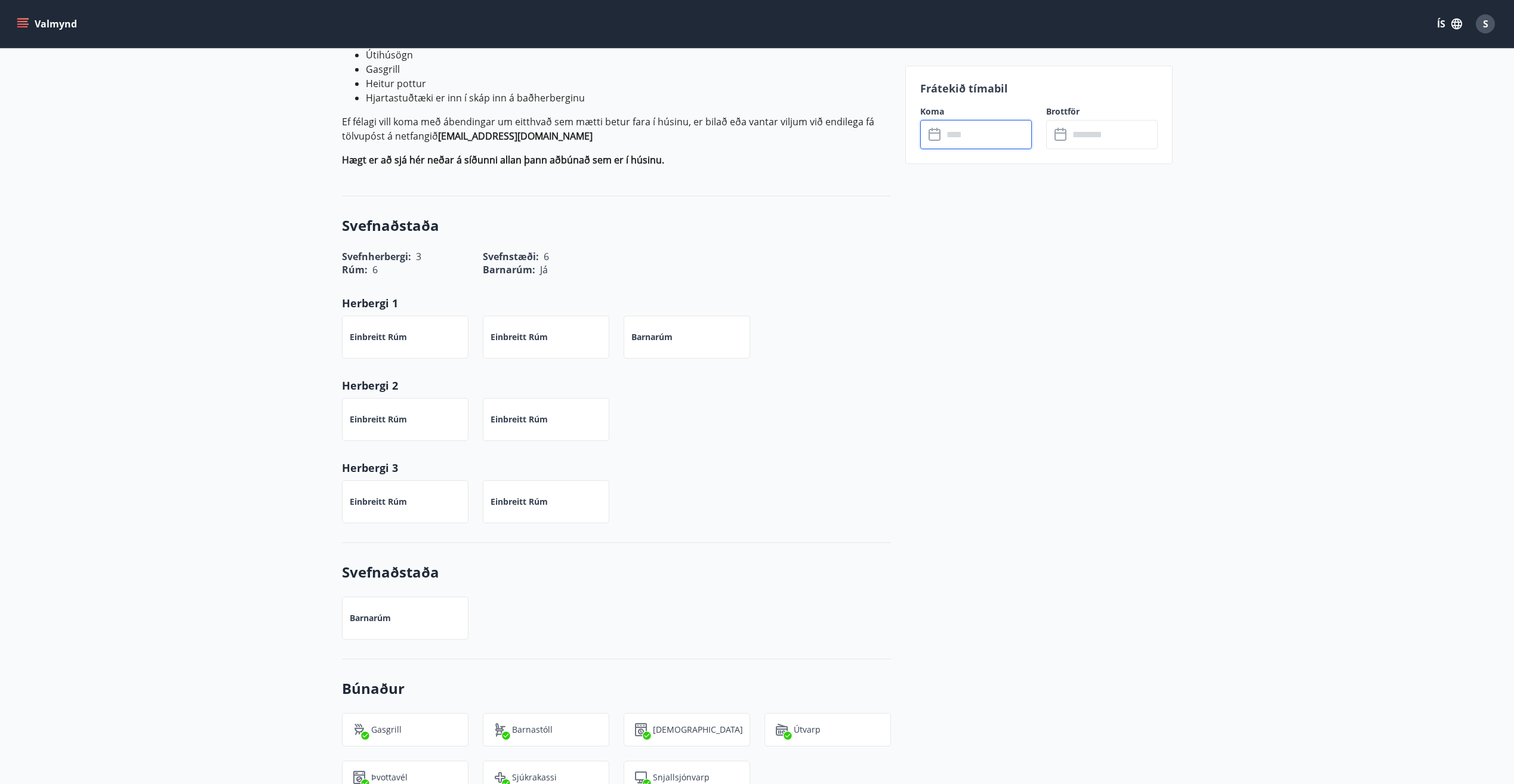
scroll to position [478, 0]
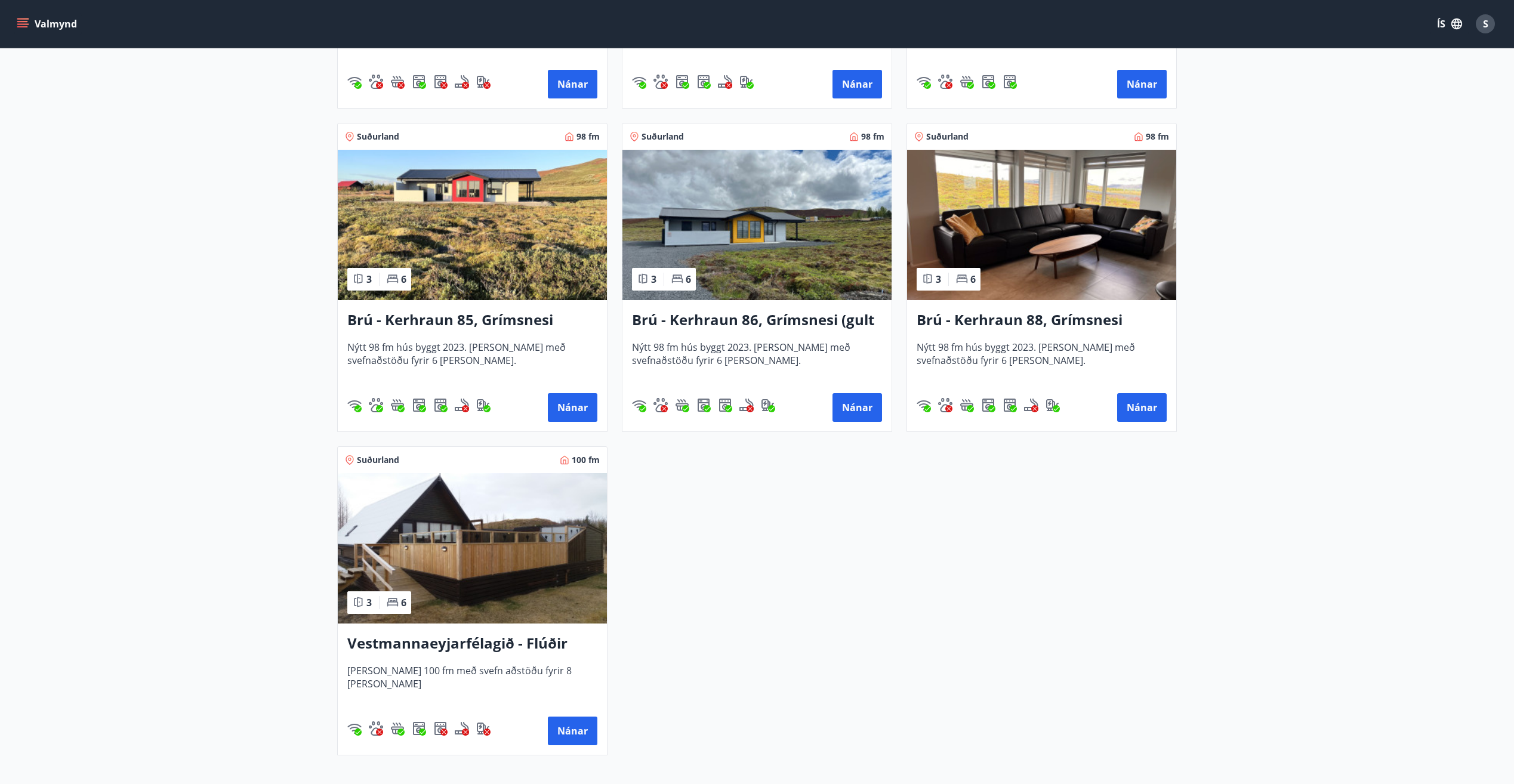
scroll to position [2748, 0]
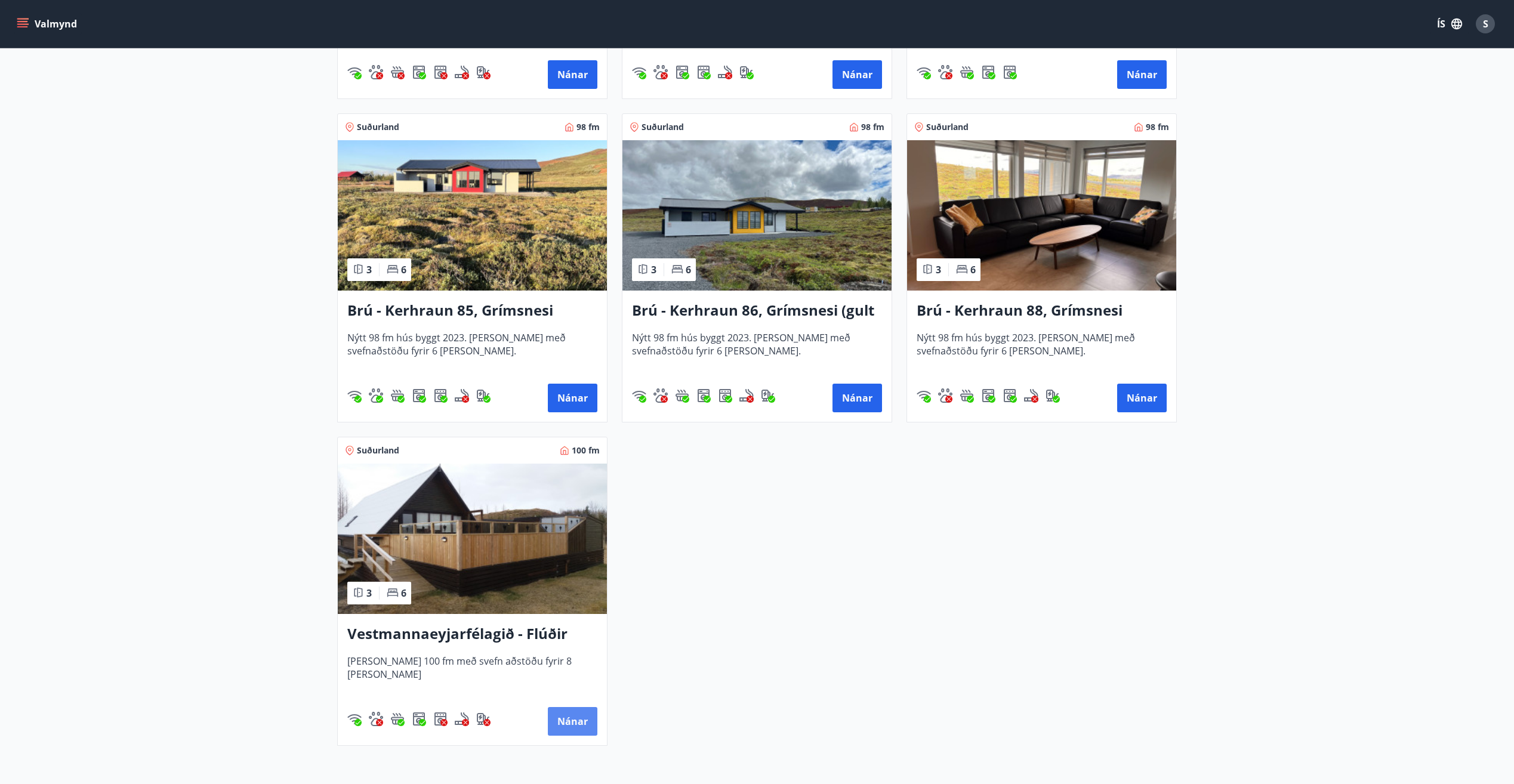
click at [579, 717] on button "Nánar" at bounding box center [572, 721] width 50 height 29
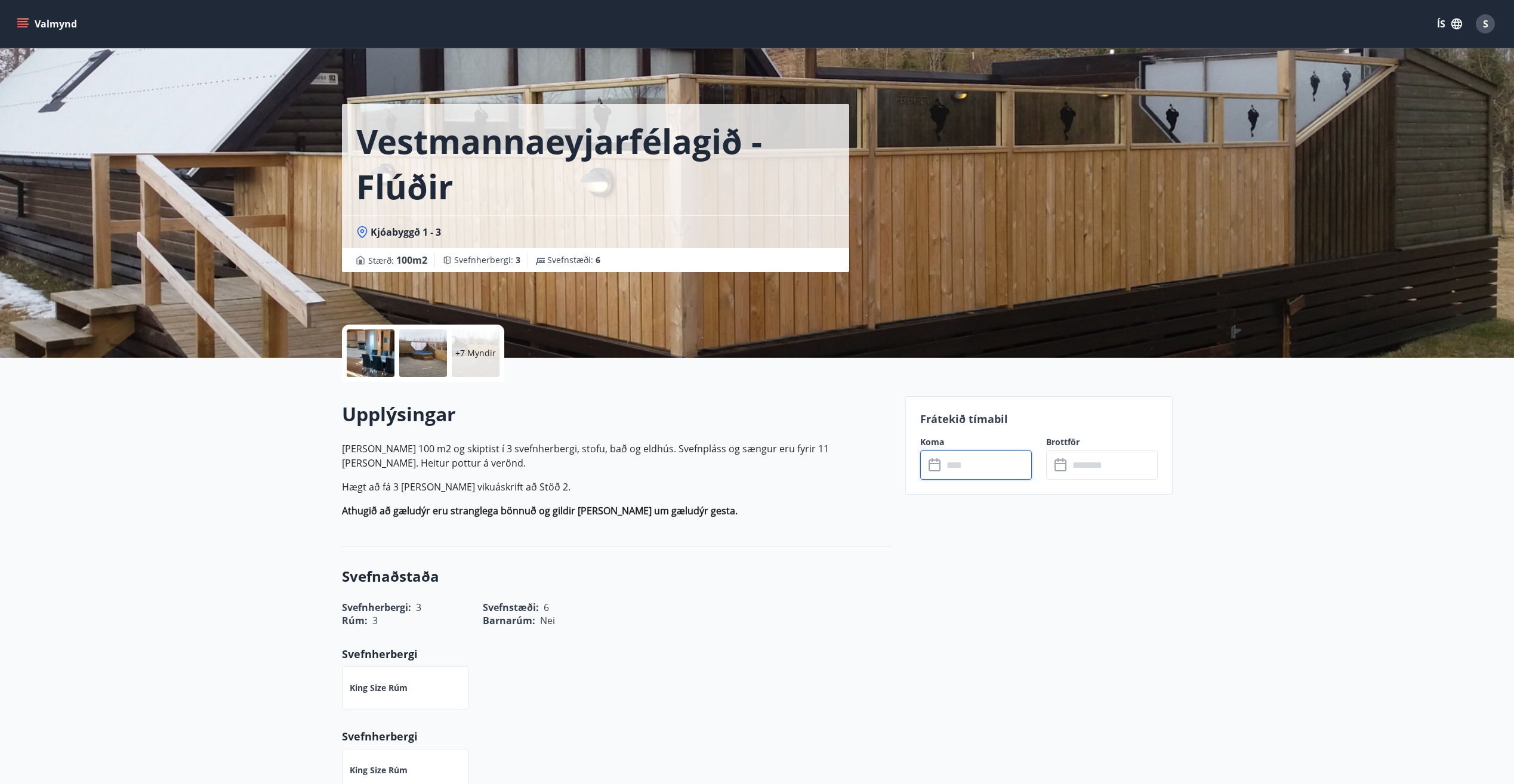
click at [957, 464] on input "text" at bounding box center [987, 466] width 89 height 29
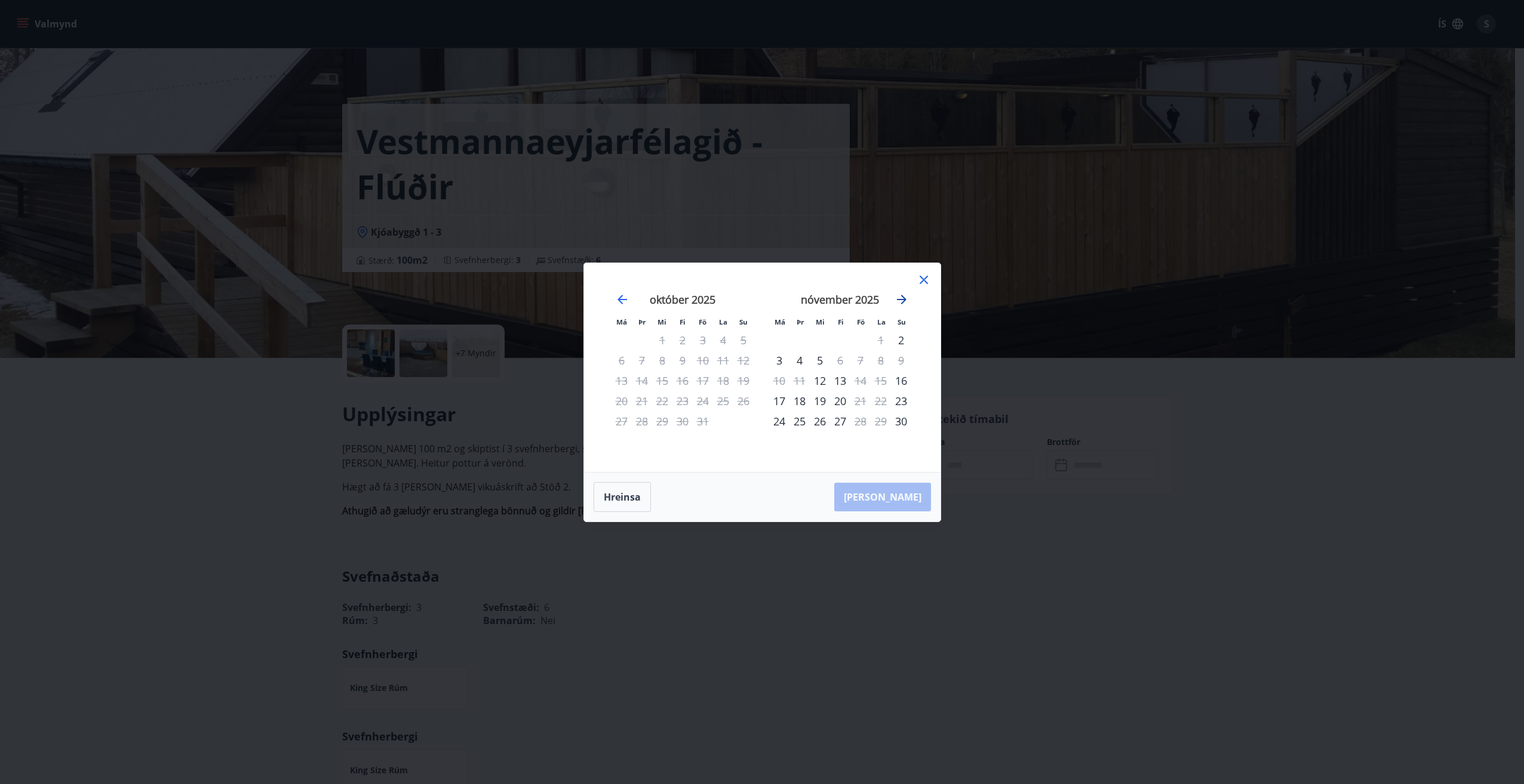
click at [900, 305] on icon "Move forward to switch to the next month." at bounding box center [902, 299] width 14 height 14
click at [926, 279] on icon at bounding box center [923, 280] width 14 height 14
